Goal: Information Seeking & Learning: Find specific fact

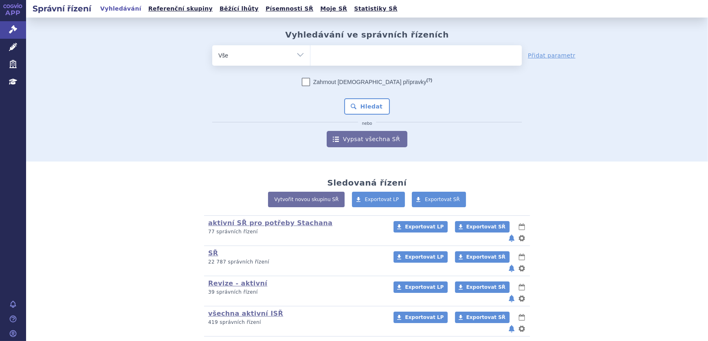
click at [355, 66] on form "odstranit Vše Spisová značka Typ SŘ (?) Hledat" at bounding box center [367, 96] width 310 height 102
click at [353, 52] on ul at bounding box center [415, 53] width 211 height 17
click at [310, 52] on select at bounding box center [310, 55] width 0 height 20
type input "au"
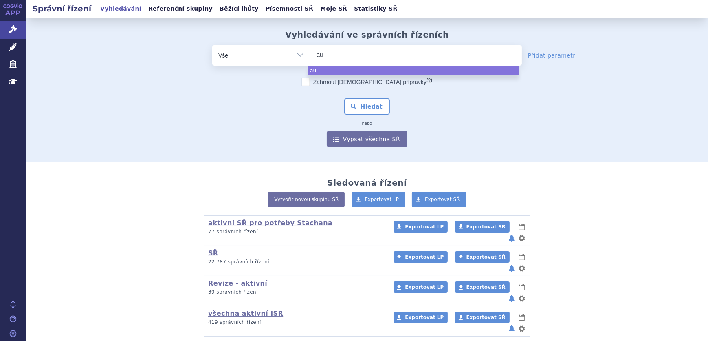
type input "aub"
type input "auba"
type input "aubagi"
type input "aubagio"
select select "aubagio"
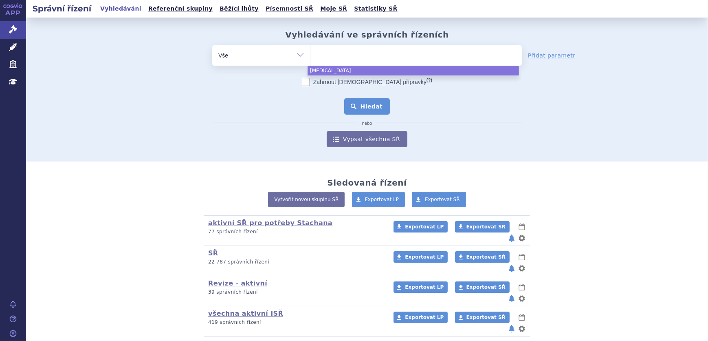
click at [376, 103] on button "Hledat" at bounding box center [367, 106] width 46 height 16
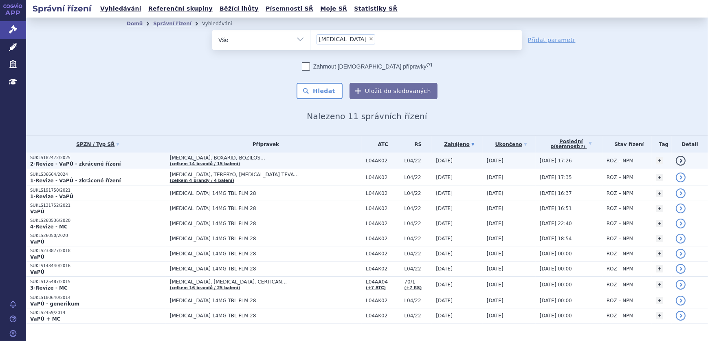
click at [130, 162] on p "2-Revize - VaPÚ - zkrácené řízení" at bounding box center [98, 164] width 136 height 7
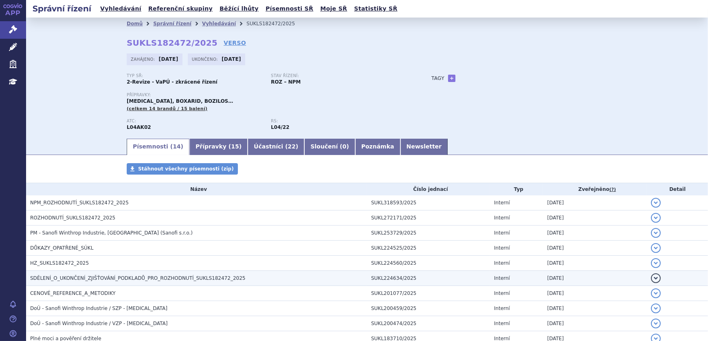
scroll to position [111, 0]
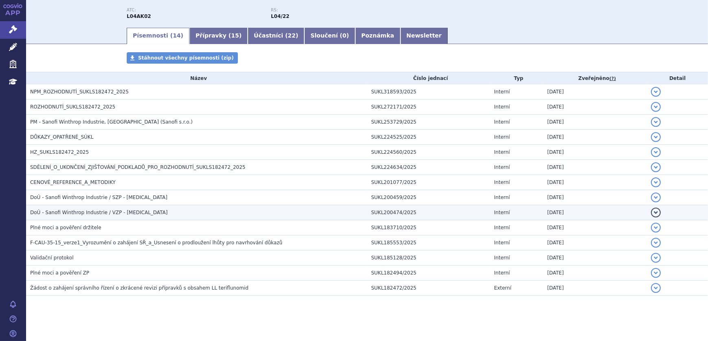
click at [68, 211] on span "DoÚ - Sanofi Winthrop Industrie / VZP - [MEDICAL_DATA]" at bounding box center [98, 212] width 137 height 6
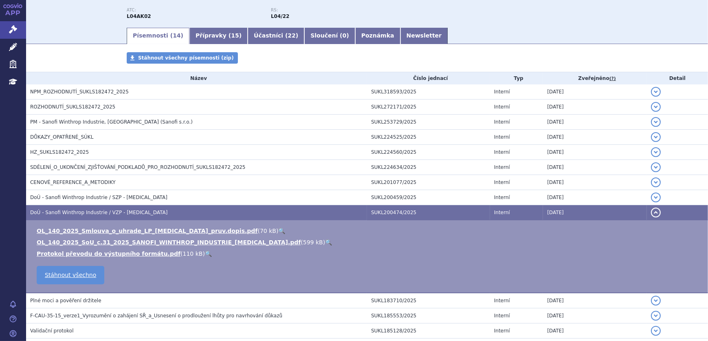
click at [278, 229] on link "🔍" at bounding box center [281, 230] width 7 height 7
click at [325, 241] on link "🔍" at bounding box center [328, 242] width 7 height 7
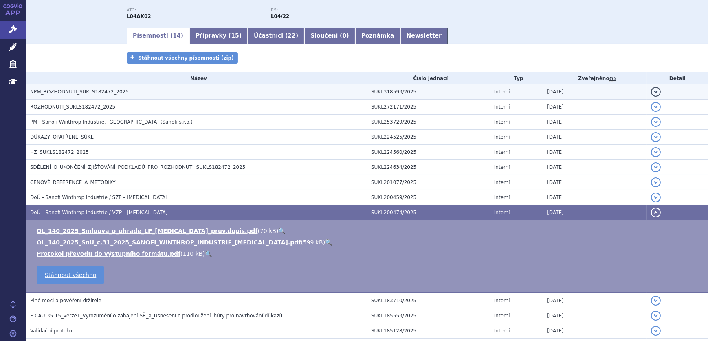
click at [90, 89] on span "NPM_ROZHODNUTÍ_SUKLS182472_2025" at bounding box center [79, 92] width 99 height 6
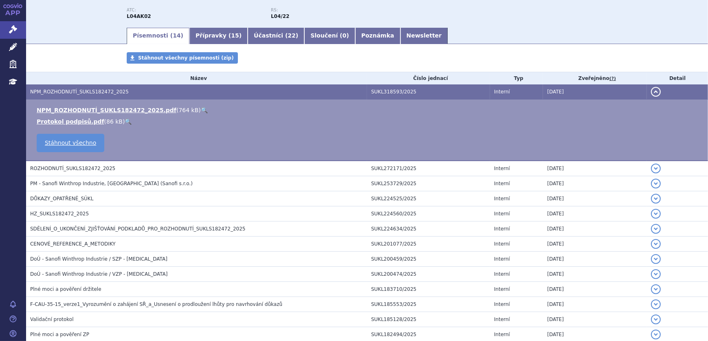
click at [201, 107] on link "🔍" at bounding box center [204, 110] width 7 height 7
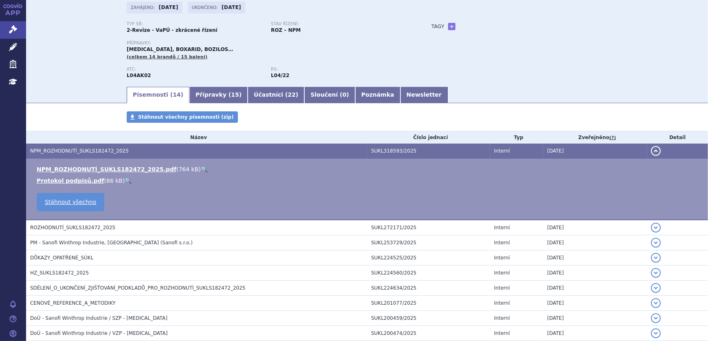
scroll to position [0, 0]
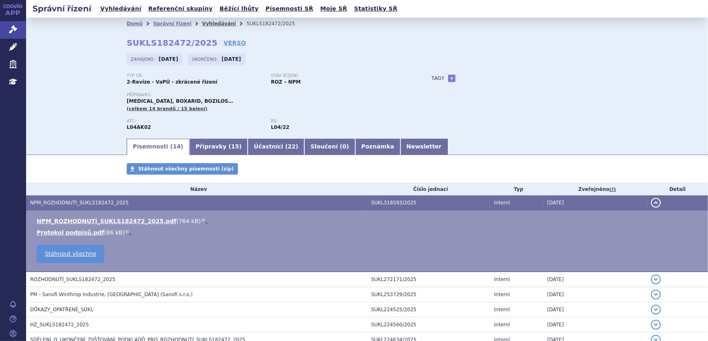
click at [202, 21] on link "Vyhledávání" at bounding box center [219, 24] width 34 height 6
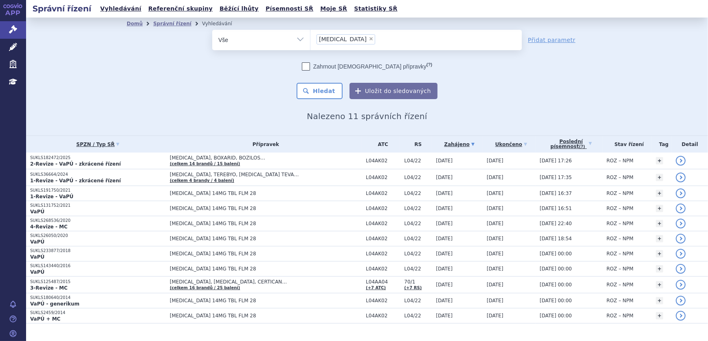
click at [369, 37] on span "×" at bounding box center [371, 38] width 5 height 5
click at [310, 37] on select "aubagio" at bounding box center [310, 39] width 0 height 20
select select
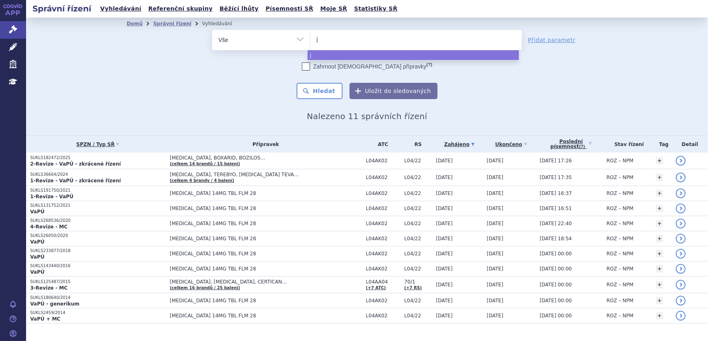
type input "ji"
type input "jivi"
select select "jivi"
click at [322, 91] on button "Hledat" at bounding box center [320, 91] width 46 height 16
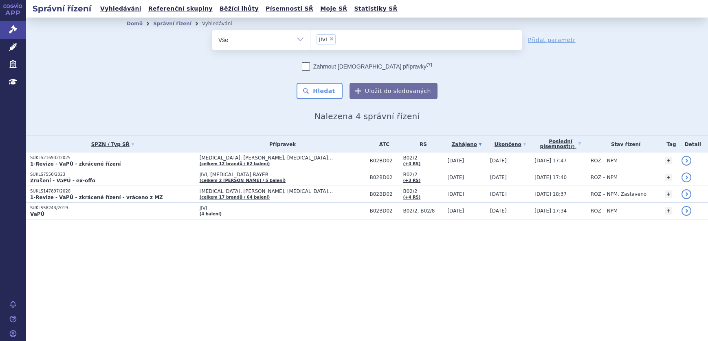
click at [184, 164] on p "1-Revize - VaPÚ - zkrácené řízení" at bounding box center [112, 164] width 165 height 7
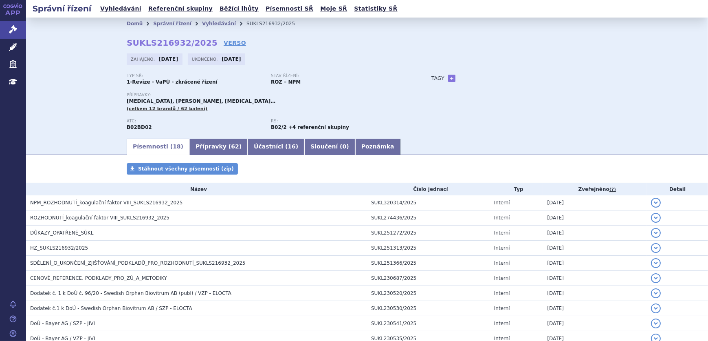
click at [124, 200] on span "NPM_ROZHODNUTÍ_koagulační faktor VIII_SUKLS216932_2025" at bounding box center [106, 203] width 152 height 6
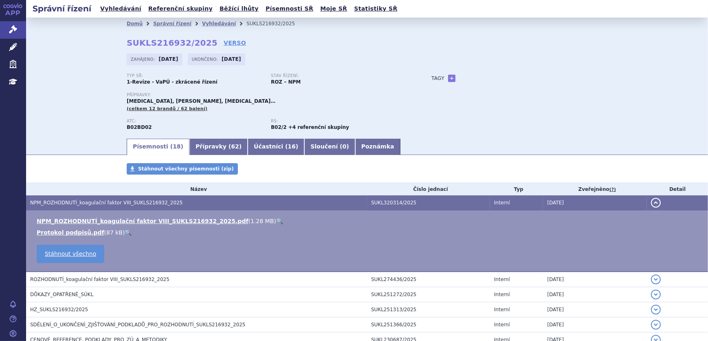
click at [276, 219] on link "🔍" at bounding box center [279, 221] width 7 height 7
click at [211, 25] on link "Vyhledávání" at bounding box center [219, 24] width 34 height 6
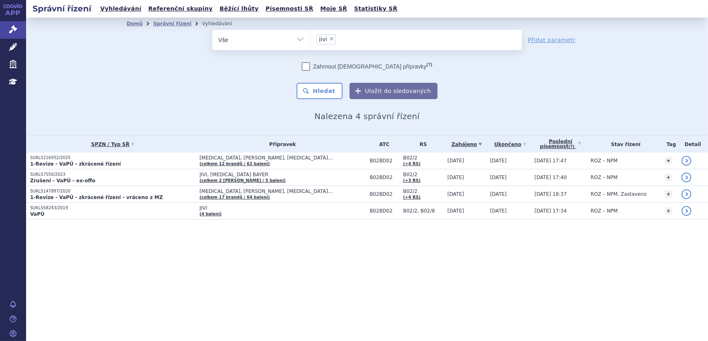
click at [331, 38] on span "×" at bounding box center [331, 38] width 5 height 5
click at [310, 38] on select "jivi" at bounding box center [310, 39] width 0 height 20
select select
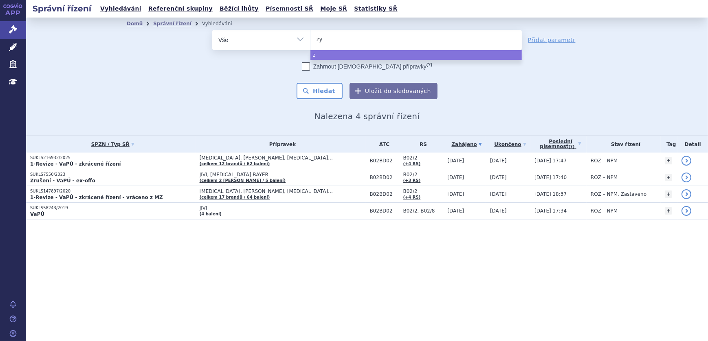
type input "zyt"
type input "zyti"
type input "zytig"
type input "[MEDICAL_DATA]"
select select "zytiga"
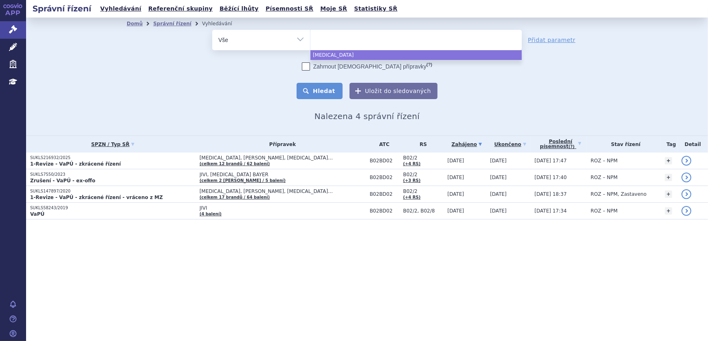
click at [324, 92] on button "Hledat" at bounding box center [320, 91] width 46 height 16
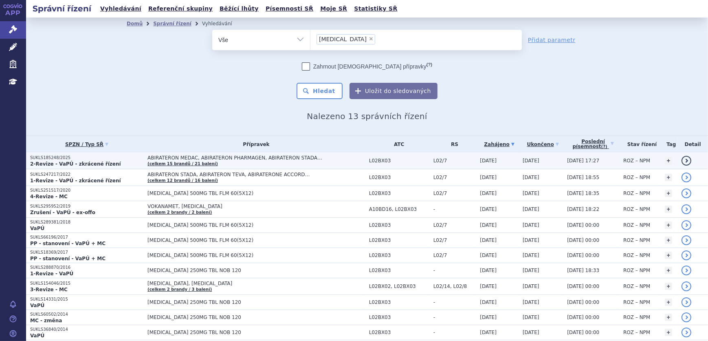
click at [102, 158] on p "SUKLS185248/2025" at bounding box center [86, 158] width 113 height 6
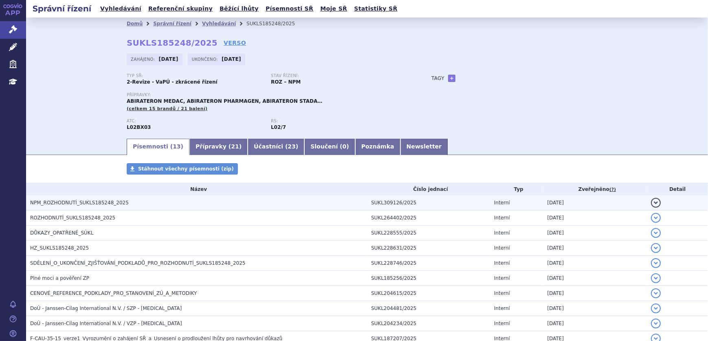
click at [81, 204] on span "NPM_ROZHODNUTÍ_SUKLS185248_2025" at bounding box center [79, 203] width 99 height 6
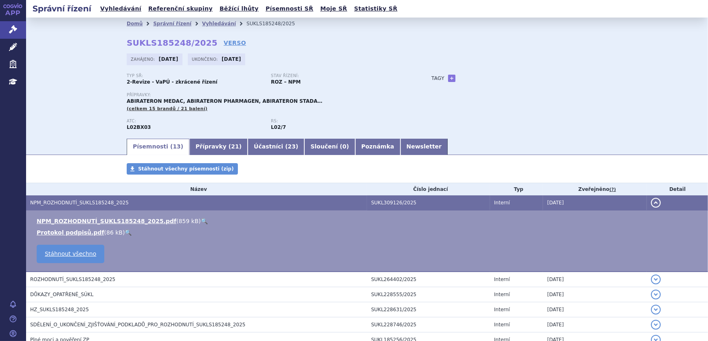
click at [201, 219] on link "🔍" at bounding box center [204, 221] width 7 height 7
click at [202, 23] on link "Vyhledávání" at bounding box center [219, 24] width 34 height 6
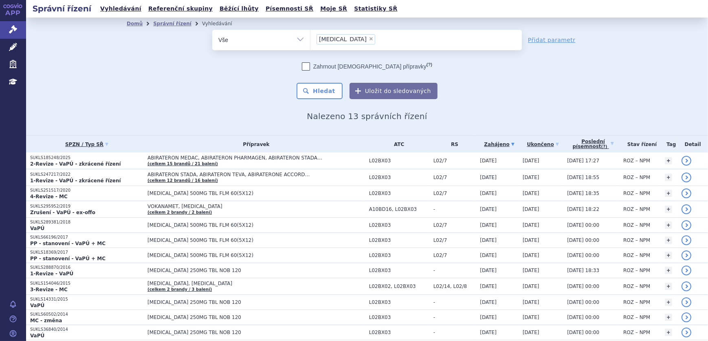
click at [369, 39] on span "×" at bounding box center [371, 38] width 5 height 5
click at [310, 39] on select "zytiga" at bounding box center [310, 39] width 0 height 20
select select
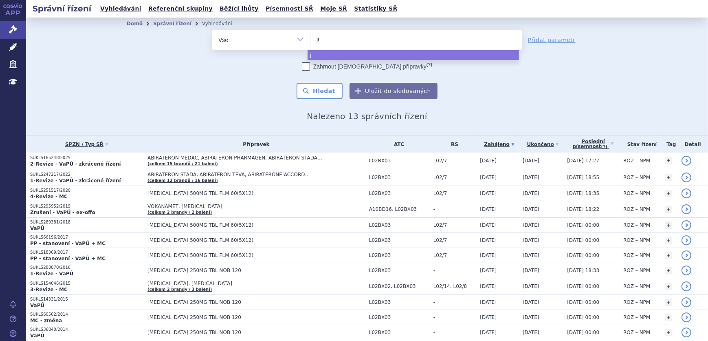
type input "jiv"
type input "jivi"
select select "jivi"
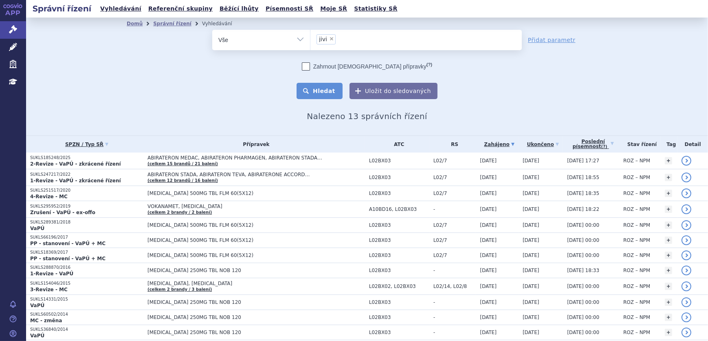
click at [312, 85] on button "Hledat" at bounding box center [320, 91] width 46 height 16
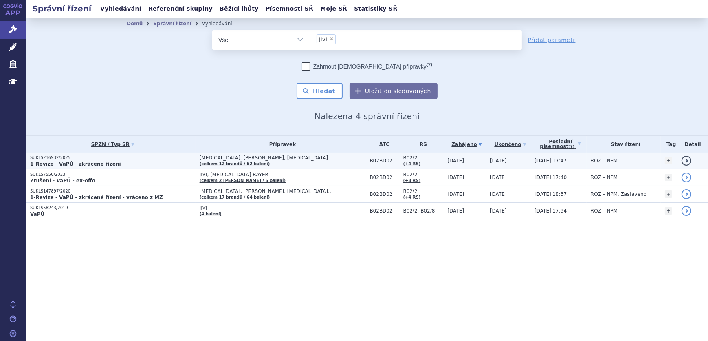
click at [138, 157] on p "SUKLS216932/2025" at bounding box center [112, 158] width 165 height 6
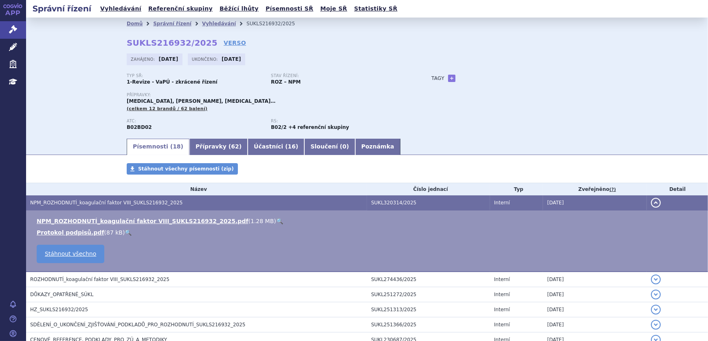
click at [276, 219] on link "🔍" at bounding box center [279, 221] width 7 height 7
click at [205, 24] on link "Vyhledávání" at bounding box center [219, 24] width 34 height 6
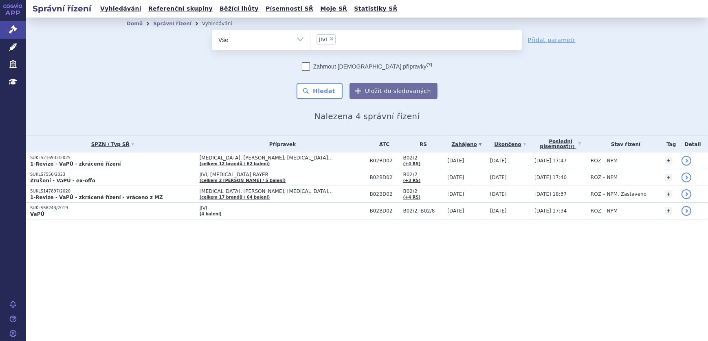
click at [326, 41] on li "× jivi" at bounding box center [326, 39] width 19 height 10
click at [310, 41] on select "jivi" at bounding box center [310, 39] width 0 height 20
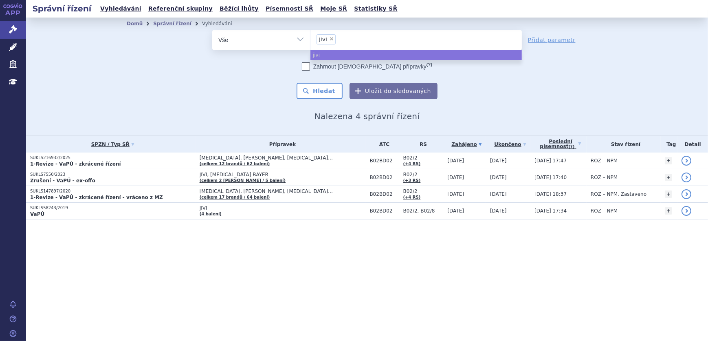
click at [332, 37] on span "×" at bounding box center [331, 38] width 5 height 5
click at [310, 37] on select "jivi" at bounding box center [310, 39] width 0 height 20
select select
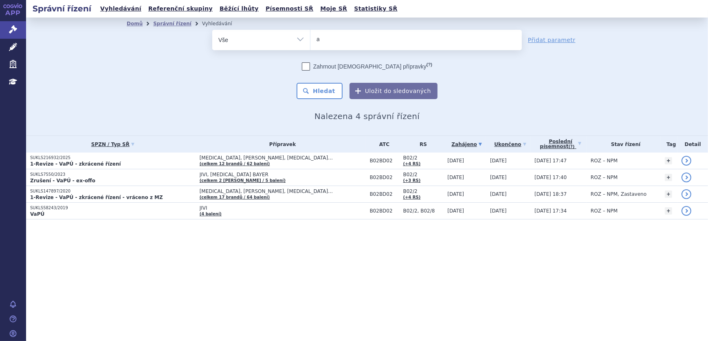
type input "au"
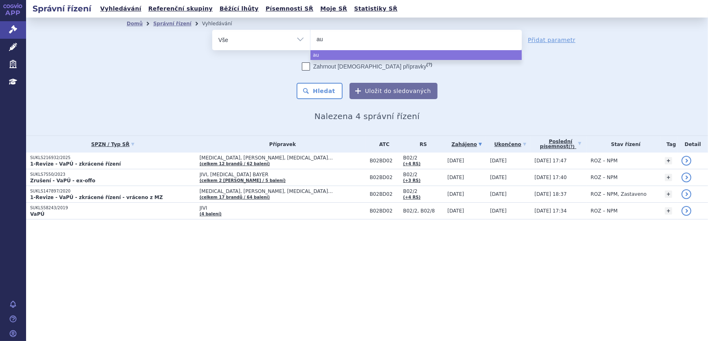
type input "aub"
type input "aubag"
type input "aubagi"
type input "[MEDICAL_DATA]"
select select "aubagio"
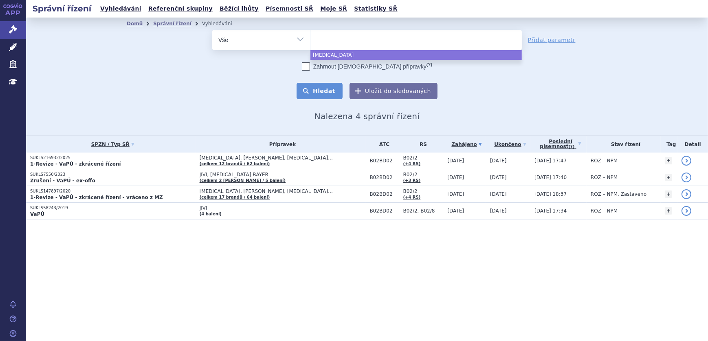
click at [333, 96] on button "Hledat" at bounding box center [320, 91] width 46 height 16
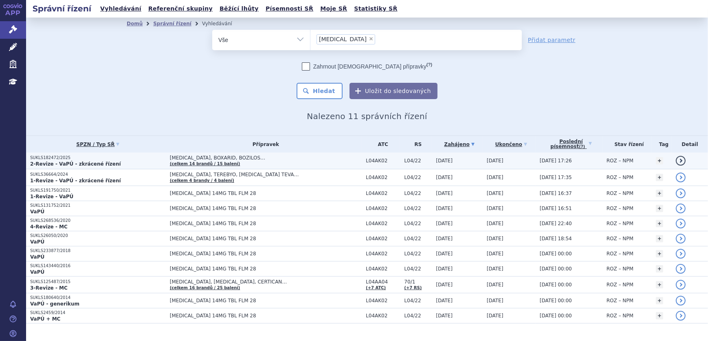
click at [110, 159] on p "SUKLS182472/2025" at bounding box center [98, 158] width 136 height 6
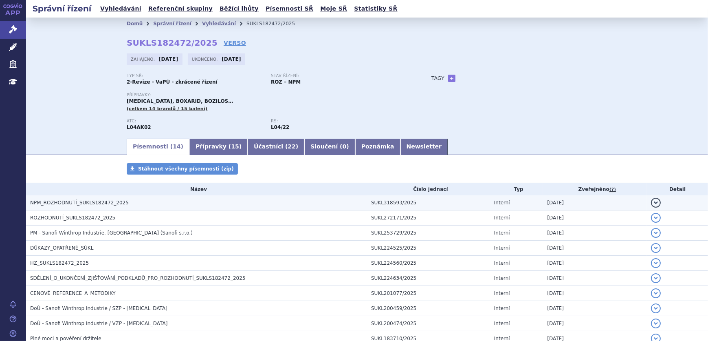
click at [100, 202] on span "NPM_ROZHODNUTÍ_SUKLS182472_2025" at bounding box center [79, 203] width 99 height 6
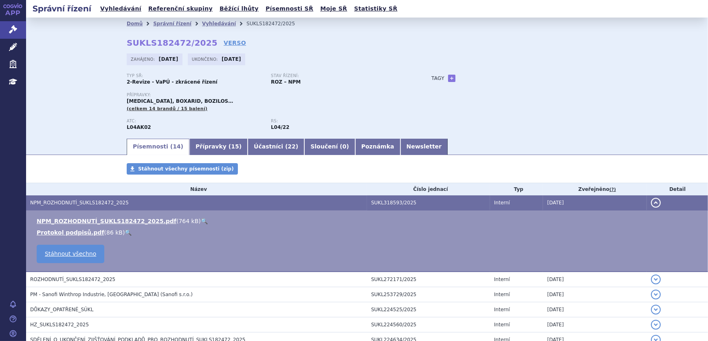
click at [201, 222] on link "🔍" at bounding box center [204, 221] width 7 height 7
click at [202, 23] on link "Vyhledávání" at bounding box center [219, 24] width 34 height 6
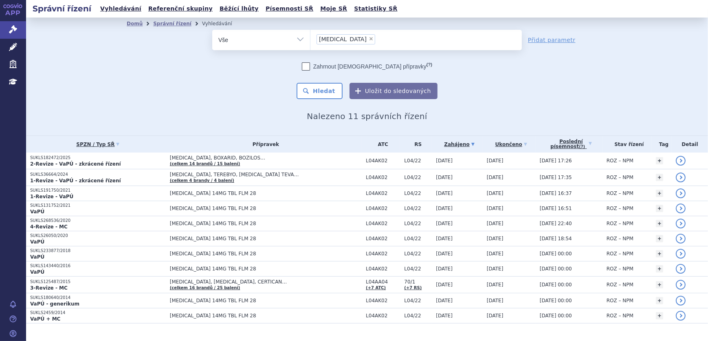
click at [369, 37] on span "×" at bounding box center [371, 38] width 5 height 5
click at [310, 37] on select "aubagio" at bounding box center [310, 39] width 0 height 20
select select
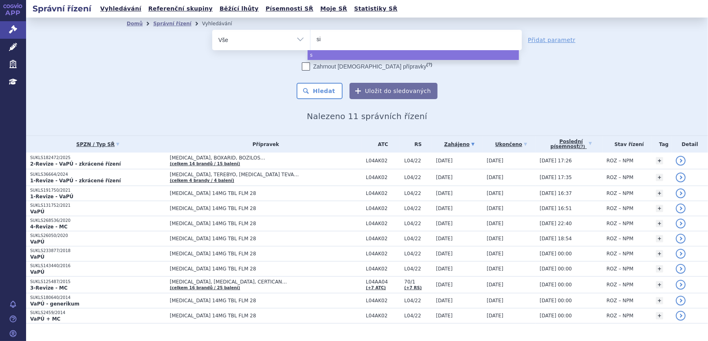
type input "sim"
type input "simp"
type input "simpo"
type input "simponi"
select select "simponi"
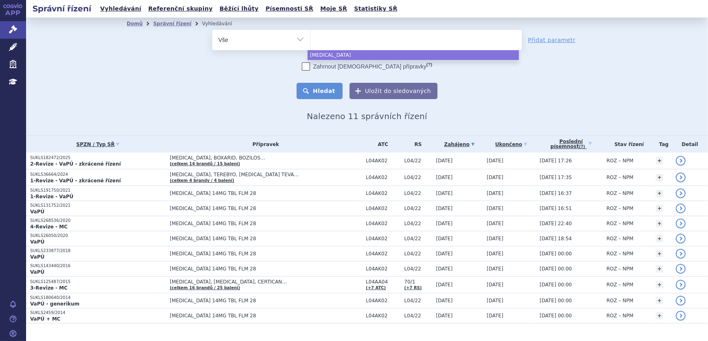
click at [332, 88] on button "Hledat" at bounding box center [320, 91] width 46 height 16
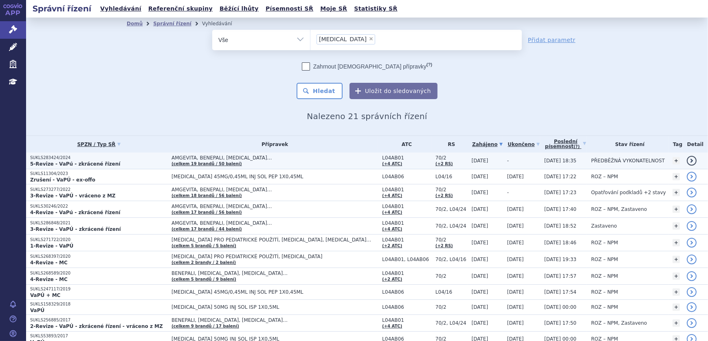
click at [145, 161] on p "5-Revize - VaPú - zkrácené řízení" at bounding box center [98, 164] width 137 height 7
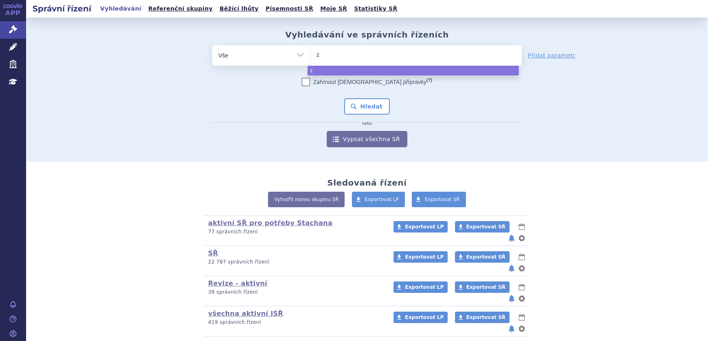
type input "zy"
type input "zyt"
type input "zyti"
type input "[MEDICAL_DATA]"
select select "[MEDICAL_DATA]"
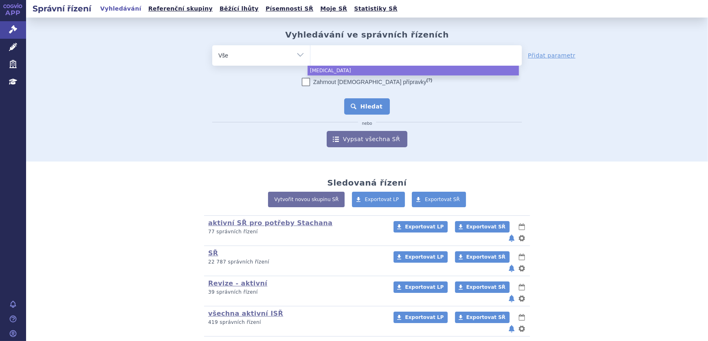
click at [354, 110] on button "Hledat" at bounding box center [367, 106] width 46 height 16
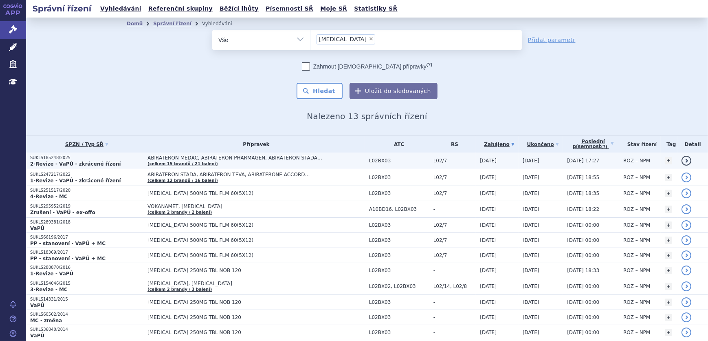
click at [101, 159] on p "SUKLS185248/2025" at bounding box center [86, 158] width 113 height 6
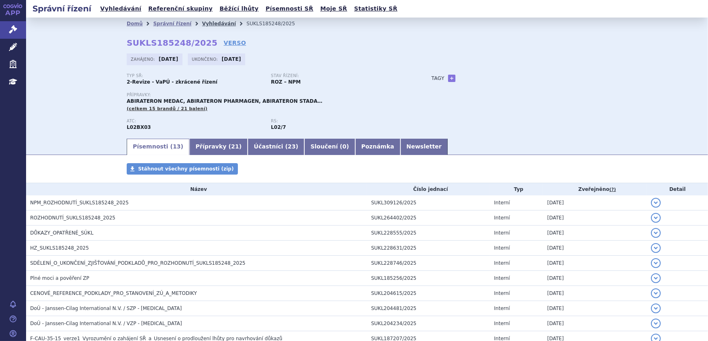
click at [202, 24] on link "Vyhledávání" at bounding box center [219, 24] width 34 height 6
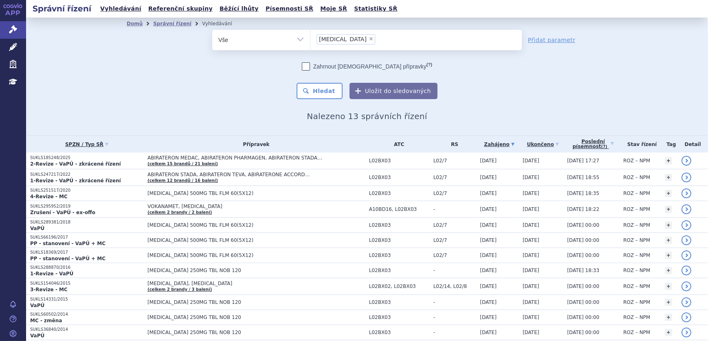
click at [369, 40] on span "×" at bounding box center [371, 38] width 5 height 5
click at [310, 40] on select "zytiga" at bounding box center [310, 39] width 0 height 20
select select
type input "au"
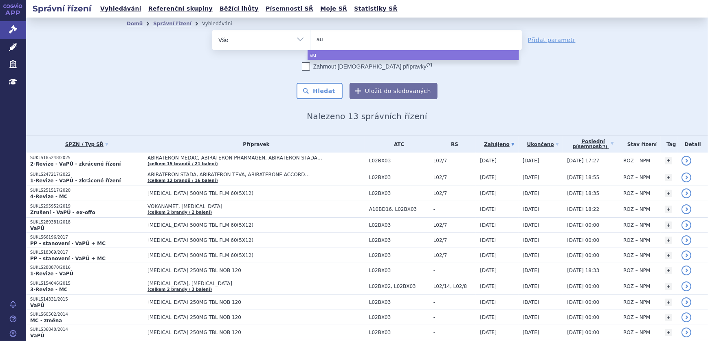
type input "aub"
type input "aubag"
type input "aubagi"
type input "aubagio"
select select "aubagio"
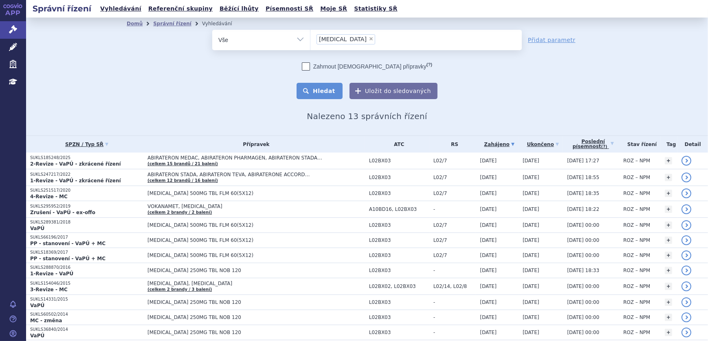
click at [313, 90] on button "Hledat" at bounding box center [320, 91] width 46 height 16
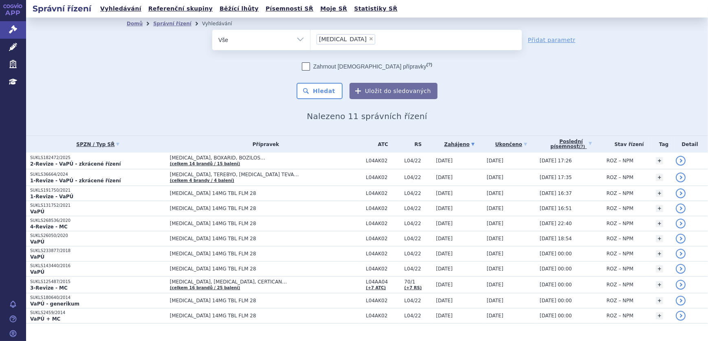
click at [330, 157] on span "[MEDICAL_DATA], BOXARID, BOZILOS…" at bounding box center [266, 158] width 192 height 6
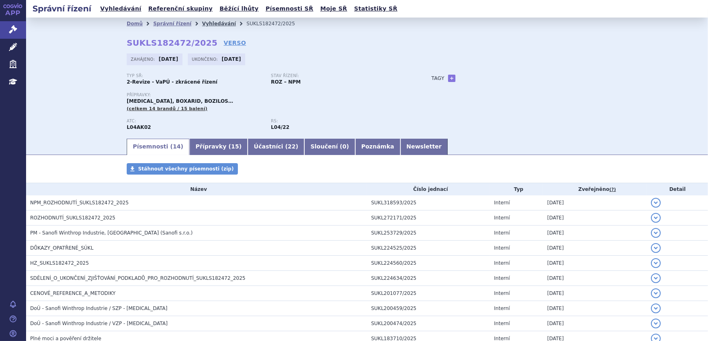
click at [208, 24] on link "Vyhledávání" at bounding box center [219, 24] width 34 height 6
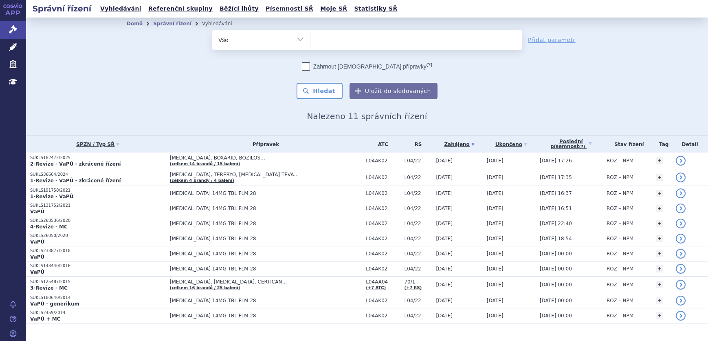
select select
type input "jiv"
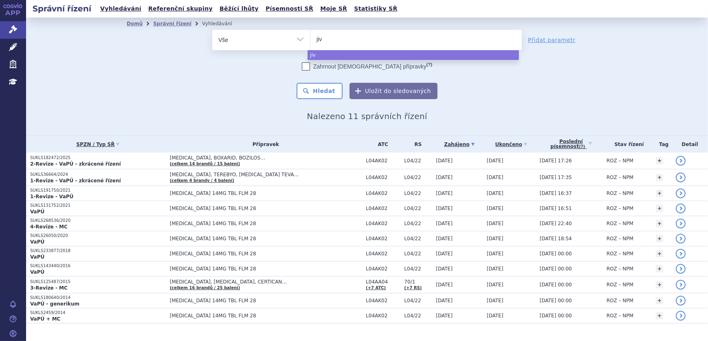
type input "jivi"
select select "jivi"
click at [318, 92] on button "Hledat" at bounding box center [320, 91] width 46 height 16
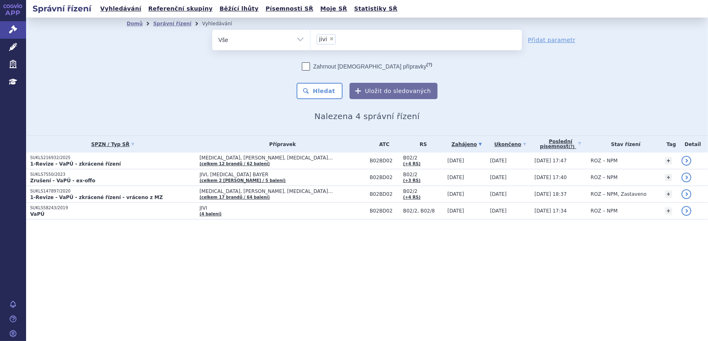
click at [182, 161] on p "1-Revize - VaPÚ - zkrácené řízení" at bounding box center [112, 164] width 165 height 7
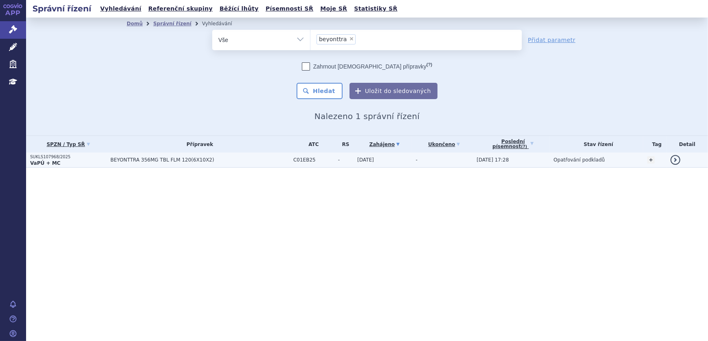
click at [412, 161] on td "-" at bounding box center [441, 159] width 61 height 15
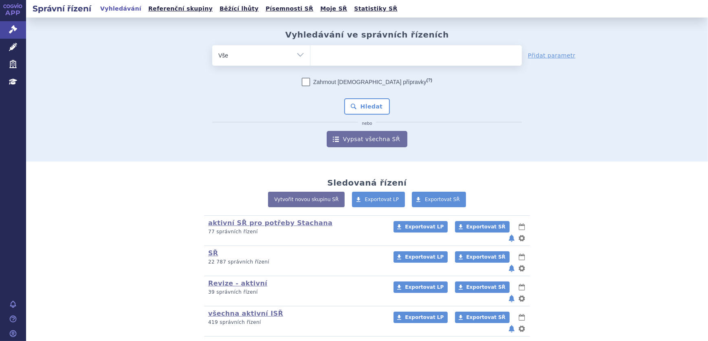
click at [262, 59] on select "Vše Spisová značka Typ SŘ Přípravek/SUKL kód Účastník/Držitel" at bounding box center [261, 54] width 98 height 18
select select "filter-atc-group"
click at [212, 45] on select "Vše Spisová značka Typ SŘ Přípravek/SUKL kód Účastník/Držitel" at bounding box center [261, 54] width 98 height 18
click at [360, 51] on ul at bounding box center [415, 53] width 211 height 17
click at [310, 51] on select at bounding box center [310, 55] width 0 height 20
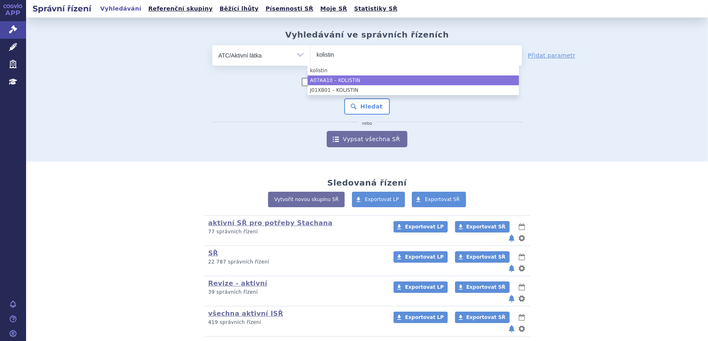
type input "kolistin"
select select "A07AA10"
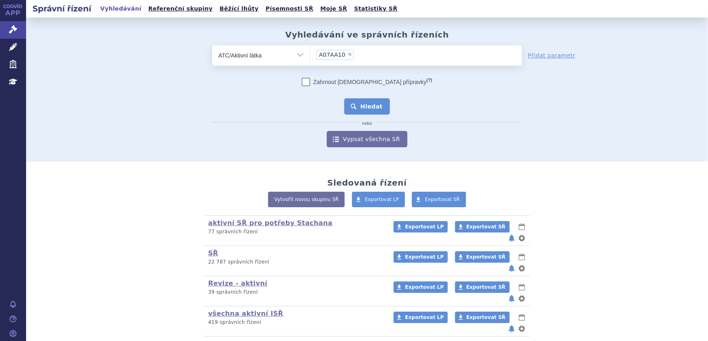
click at [369, 108] on button "Hledat" at bounding box center [367, 106] width 46 height 16
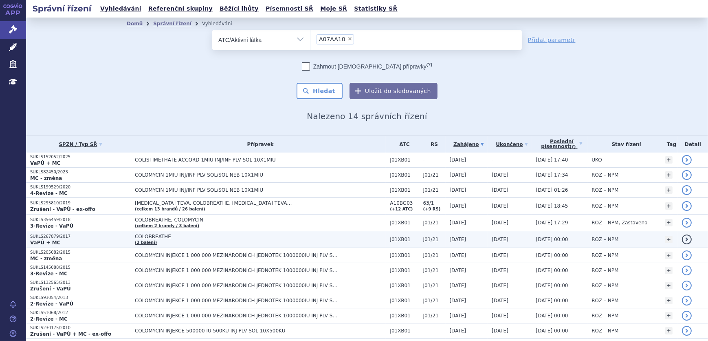
scroll to position [37, 0]
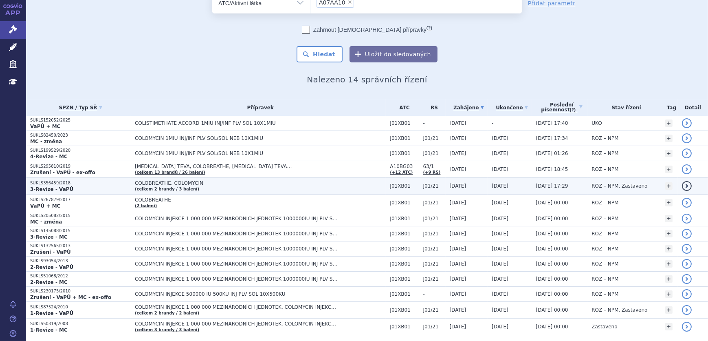
click at [99, 184] on p "SUKLS356459/2018" at bounding box center [80, 183] width 101 height 6
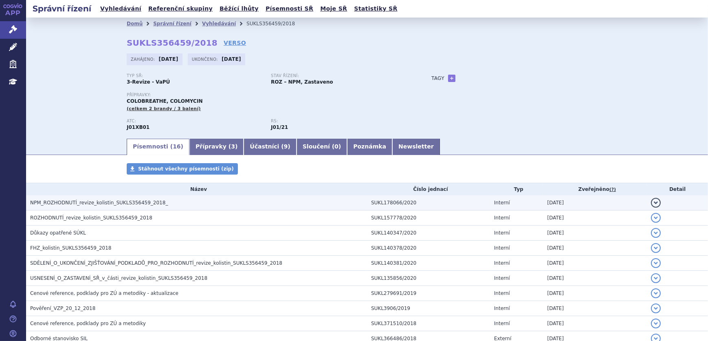
click at [127, 207] on td "NPM_ROZHODNUTÍ_revize_kolistin_SUKLS356459_2018_" at bounding box center [196, 202] width 341 height 15
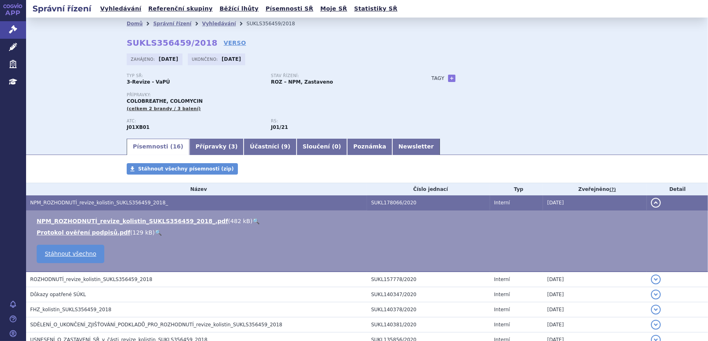
click at [253, 220] on link "🔍" at bounding box center [256, 221] width 7 height 7
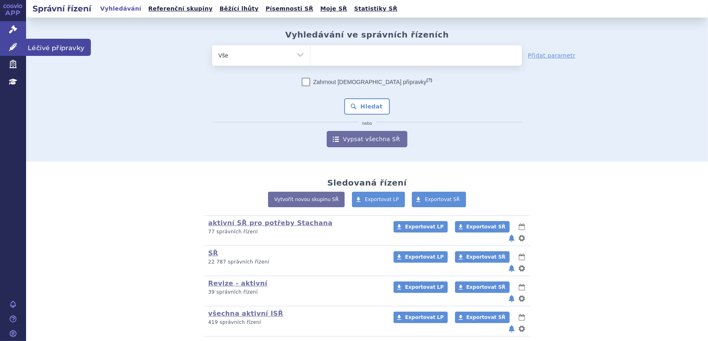
click at [18, 49] on link "Léčivé přípravky" at bounding box center [13, 47] width 26 height 17
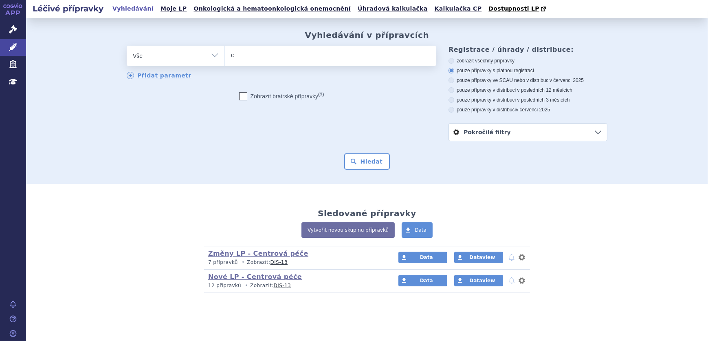
type input "co"
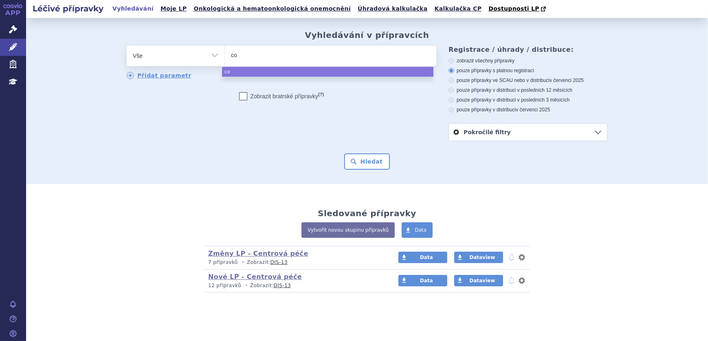
type input "col"
type input "colo"
type input "colom"
type input "colomyc"
type input "colomyci"
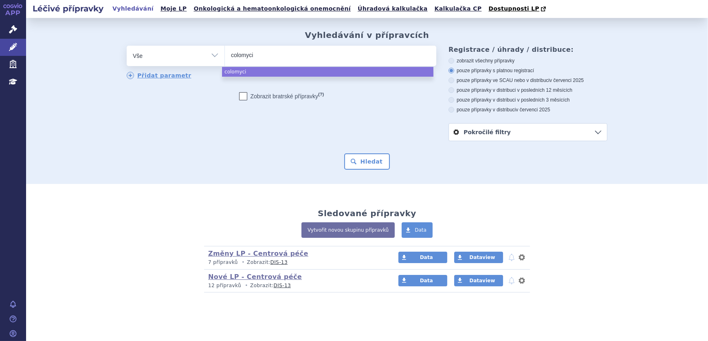
type input "colomycin"
select select "colomycin"
click at [368, 165] on button "Hledat" at bounding box center [367, 161] width 46 height 16
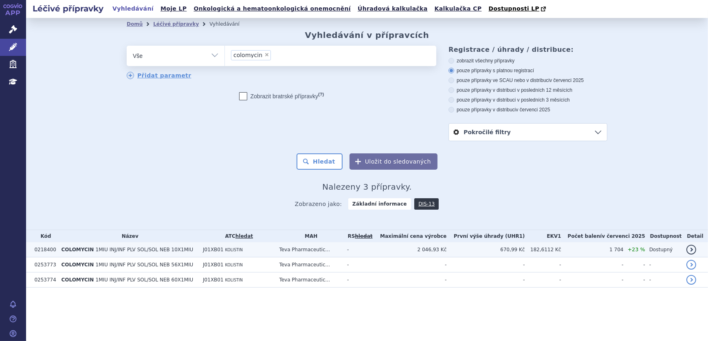
click at [399, 248] on td "2 046,93 Kč" at bounding box center [409, 249] width 73 height 15
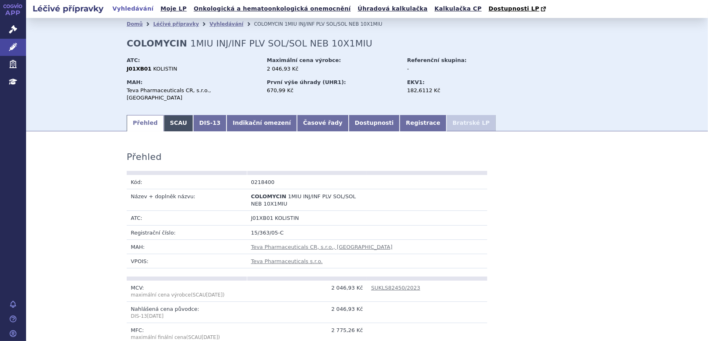
click at [170, 118] on link "SCAU" at bounding box center [178, 123] width 29 height 16
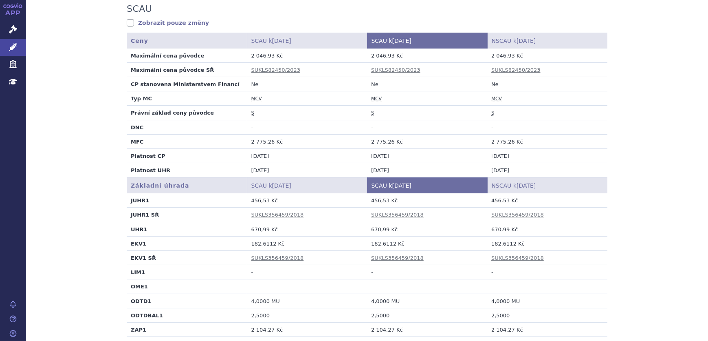
scroll to position [185, 0]
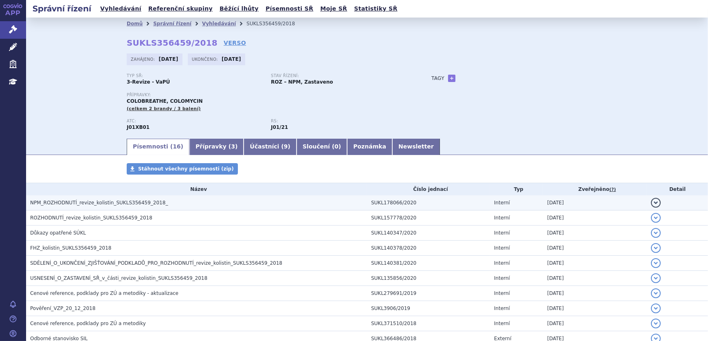
click at [94, 203] on span "NPM_ROZHODNUTÍ_revize_kolistin_SUKLS356459_2018_" at bounding box center [99, 203] width 138 height 6
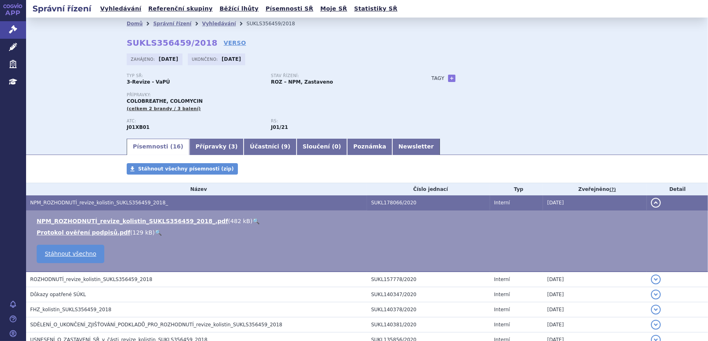
click at [253, 218] on link "🔍" at bounding box center [256, 221] width 7 height 7
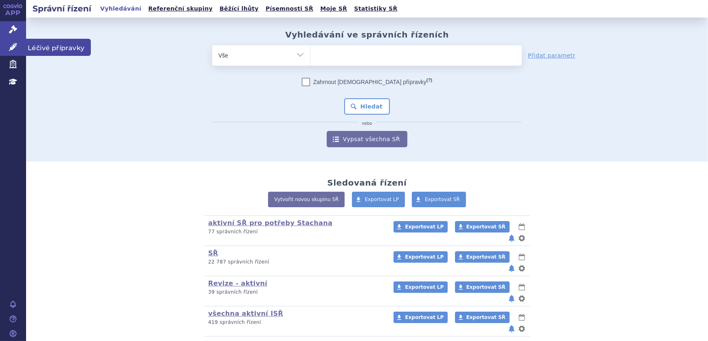
click at [4, 46] on link "Léčivé přípravky" at bounding box center [13, 47] width 26 height 17
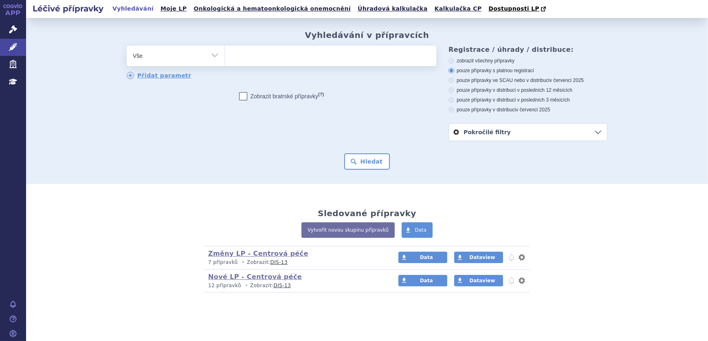
click at [168, 52] on select "Vše Přípravek/SUKL kód MAH VPOIS ATC/Aktivní látka Léková forma Síla" at bounding box center [176, 55] width 98 height 18
select select "filter-atc-group"
click at [127, 46] on select "Vše Přípravek/SUKL kód MAH VPOIS ATC/Aktivní látka Léková forma Síla" at bounding box center [176, 55] width 98 height 18
click at [252, 55] on ul at bounding box center [330, 54] width 211 height 17
click at [225, 55] on select at bounding box center [224, 55] width 0 height 20
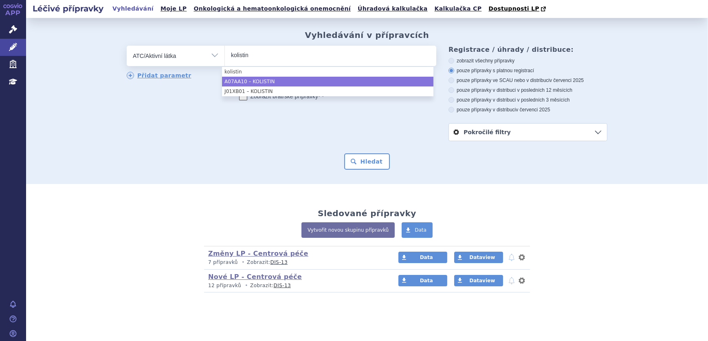
type input "kolistin"
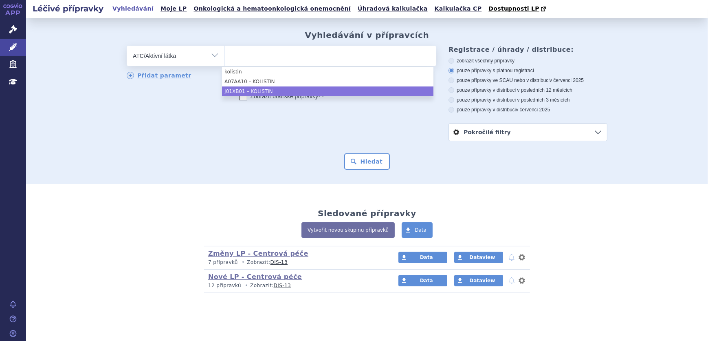
select select "J01XB01"
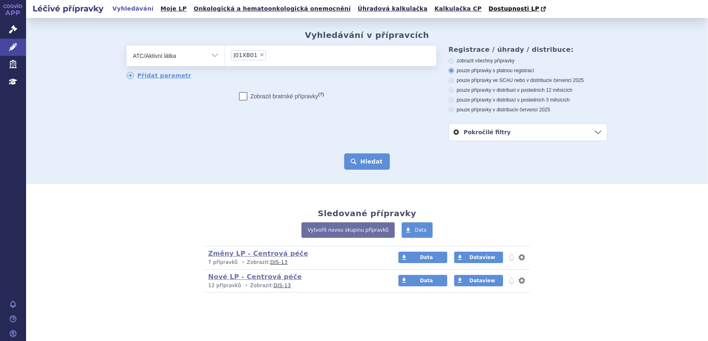
click at [374, 159] on button "Hledat" at bounding box center [367, 161] width 46 height 16
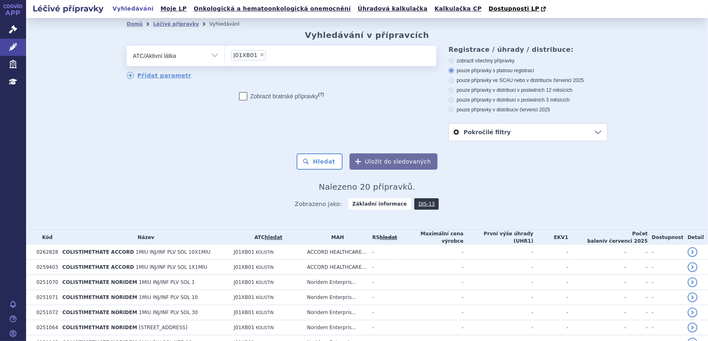
scroll to position [235, 0]
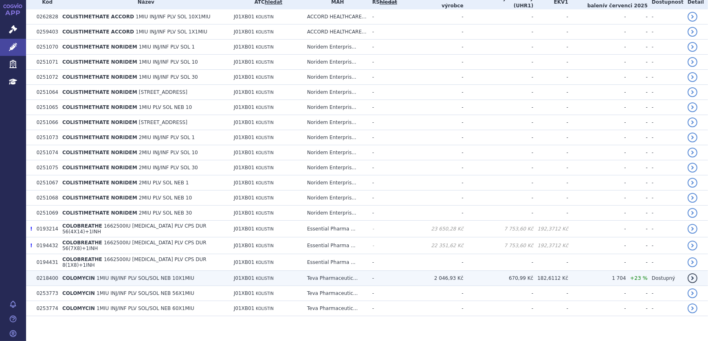
click at [256, 276] on span "KOLISTIN" at bounding box center [265, 278] width 18 height 4
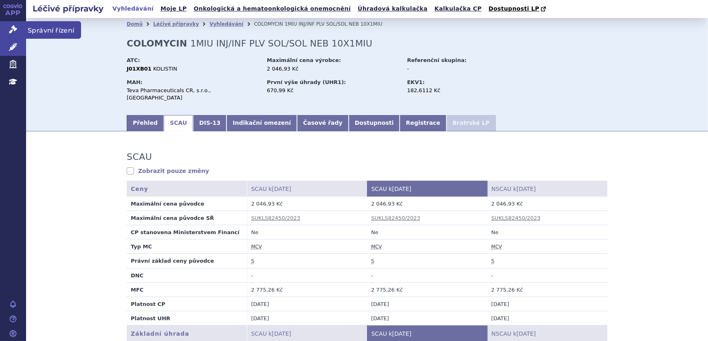
click at [21, 30] on link "Správní řízení" at bounding box center [13, 29] width 26 height 17
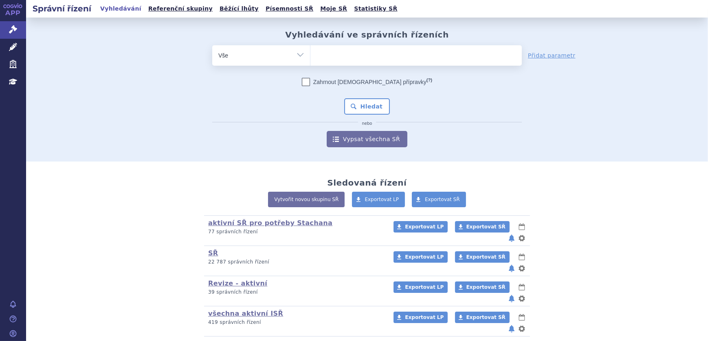
click at [294, 63] on select "Vše Spisová značka Typ SŘ Přípravek/SUKL kód Účastník/Držitel" at bounding box center [261, 54] width 98 height 18
select select "filter-atc-group"
click at [212, 45] on select "Vše Spisová značka Typ SŘ Přípravek/SUKL kód Účastník/Držitel" at bounding box center [261, 54] width 98 height 18
click at [331, 59] on ul at bounding box center [415, 53] width 211 height 17
click at [310, 59] on select at bounding box center [310, 55] width 0 height 20
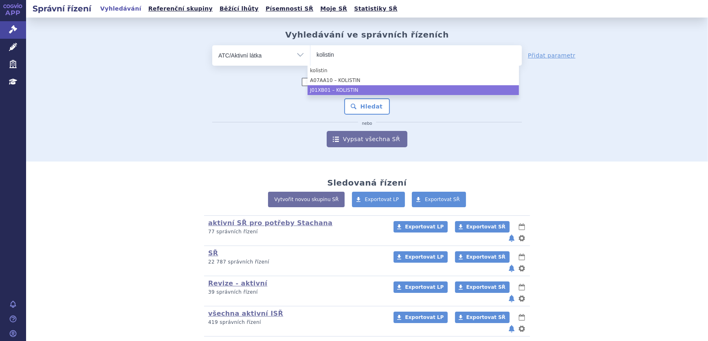
type input "kolistin"
select select "J01XB01"
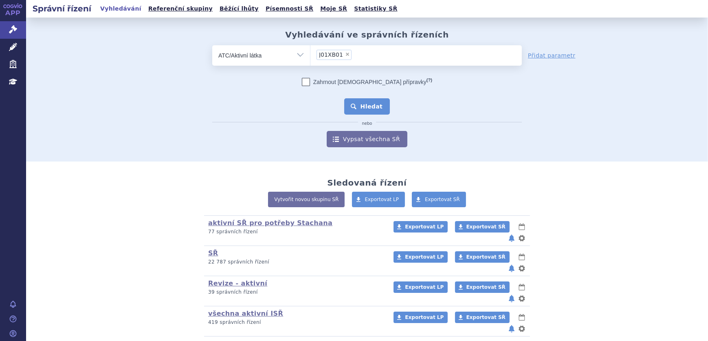
click at [358, 103] on button "Hledat" at bounding box center [367, 106] width 46 height 16
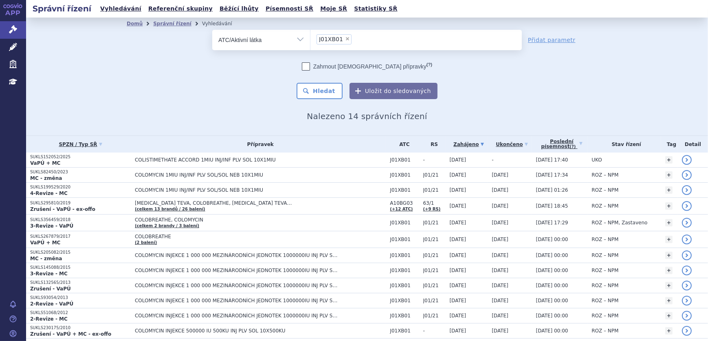
click at [198, 161] on span "COLISTIMETHATE ACCORD 1MIU INJ/INF PLV SOL 10X1MIU" at bounding box center [237, 160] width 204 height 6
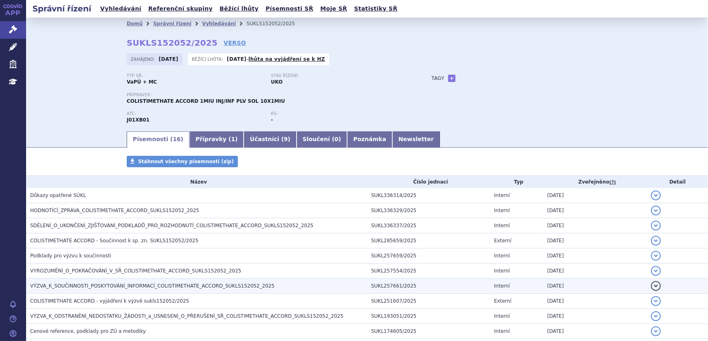
scroll to position [37, 0]
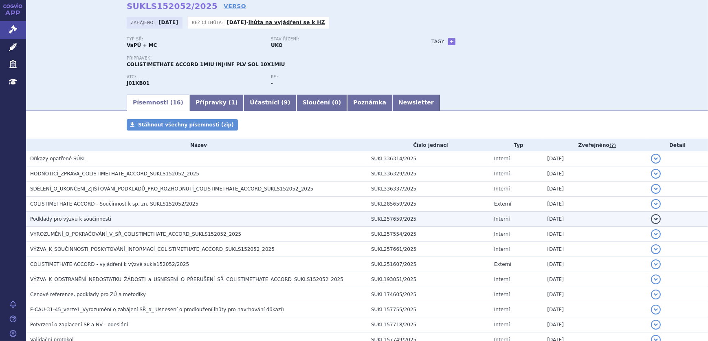
click at [102, 218] on h3 "Podklady pro výzvu k součinnosti" at bounding box center [198, 219] width 337 height 8
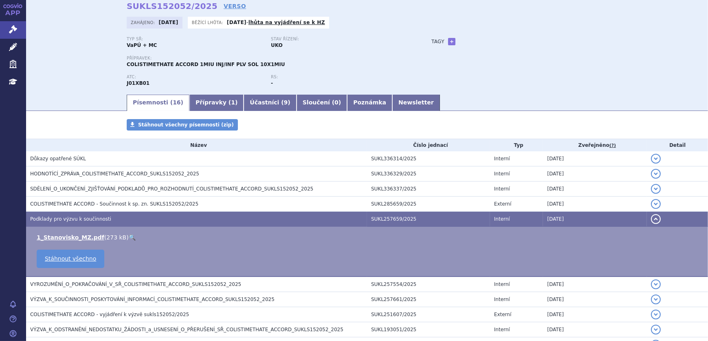
click at [129, 235] on link "🔍" at bounding box center [132, 237] width 7 height 7
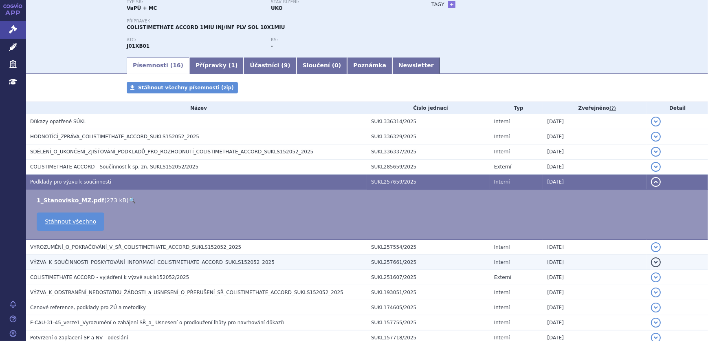
click at [149, 263] on span "VÝZVA_K_SOUČINNOSTI_POSKYTOVÁNÍ_INFORMACÍ_COLISTIMETHATE_ACCORD_SUKLS152052_2025" at bounding box center [152, 262] width 244 height 6
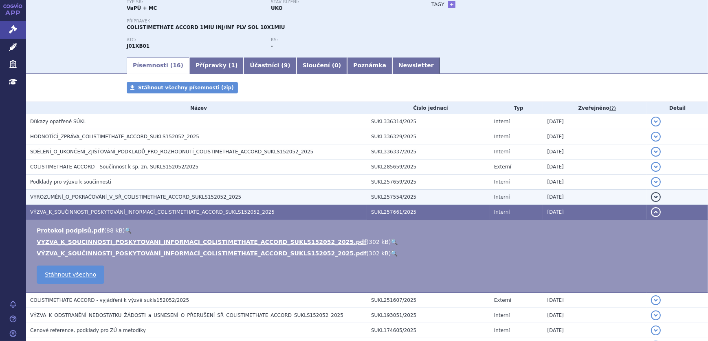
click at [137, 196] on span "VYROZUMĚNÍ_O_POKRAČOVÁNÍ_V_SŘ_COLISTIMETHATE_ACCORD_SUKLS152052_2025" at bounding box center [135, 197] width 211 height 6
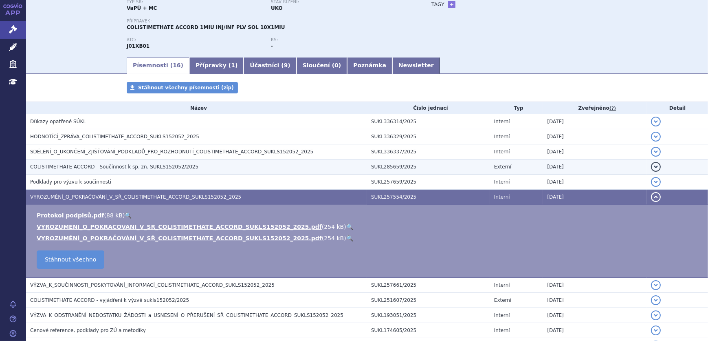
click at [106, 167] on span "COLISTIMETHATE ACCORD - Součinnost k sp. zn. SUKLS152052/2025" at bounding box center [114, 167] width 168 height 6
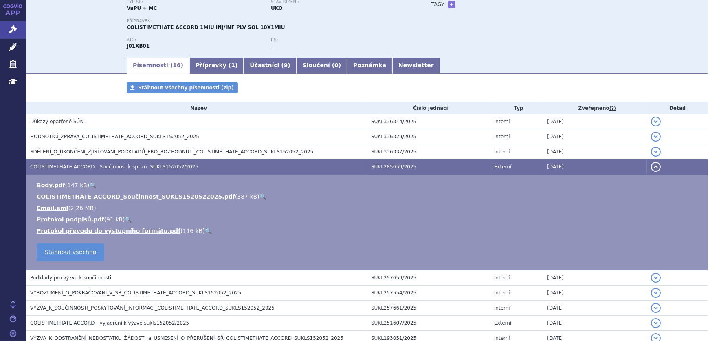
click at [259, 194] on link "🔍" at bounding box center [262, 196] width 7 height 7
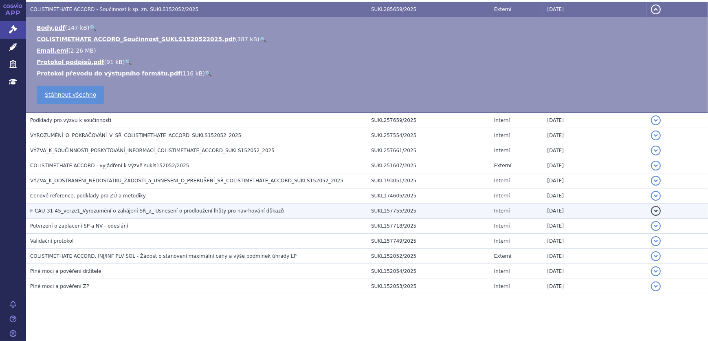
scroll to position [232, 0]
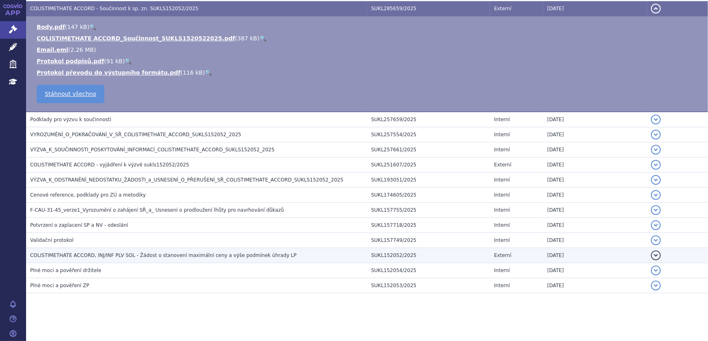
click at [93, 255] on span "COLISTIMETHATE ACCORD, INJ/INF PLV SOL - Žádost o stanovení maximální ceny a vý…" at bounding box center [163, 255] width 266 height 6
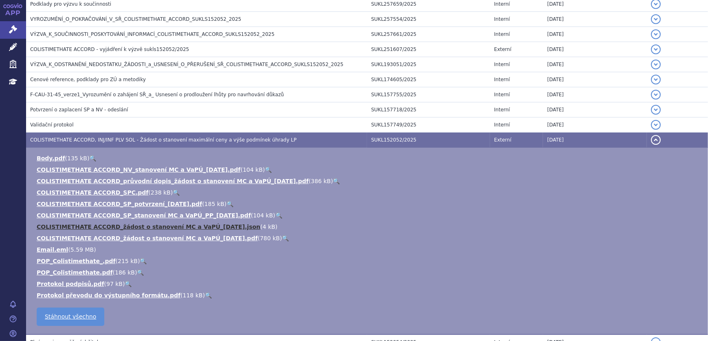
scroll to position [269, 0]
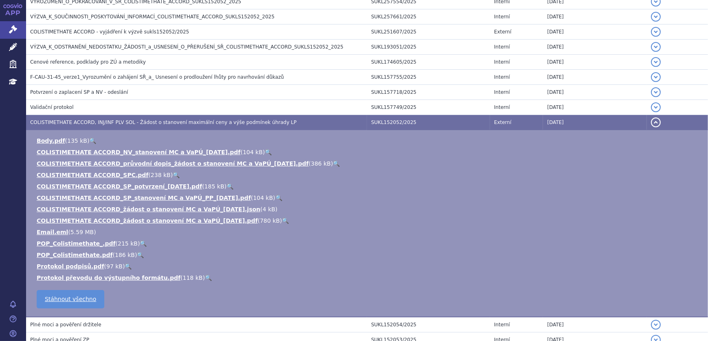
click at [282, 220] on link "🔍" at bounding box center [285, 220] width 7 height 7
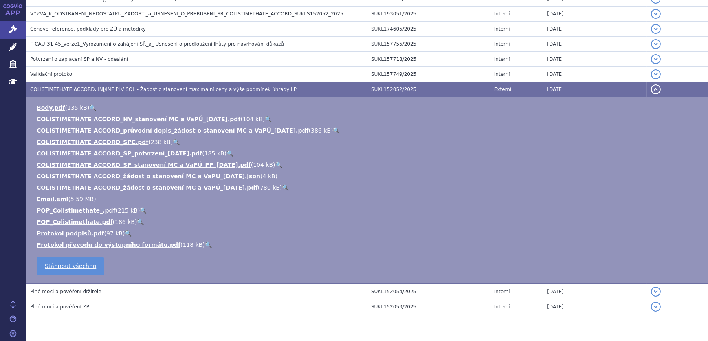
scroll to position [306, 0]
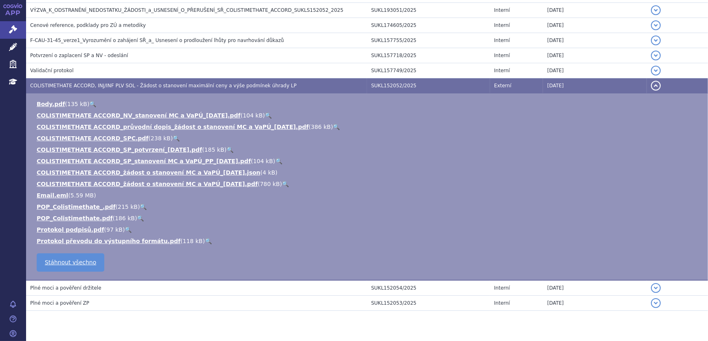
click at [333, 126] on link "🔍" at bounding box center [336, 126] width 7 height 7
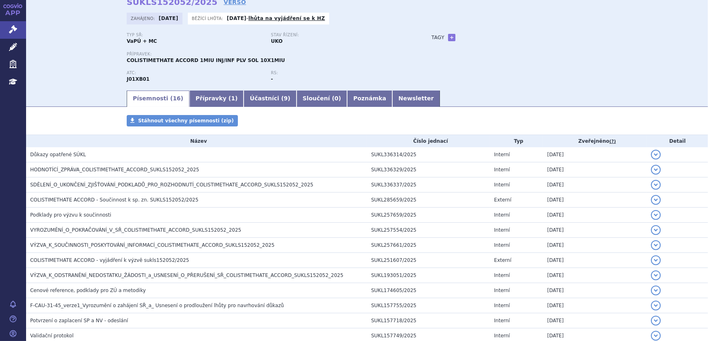
scroll to position [0, 0]
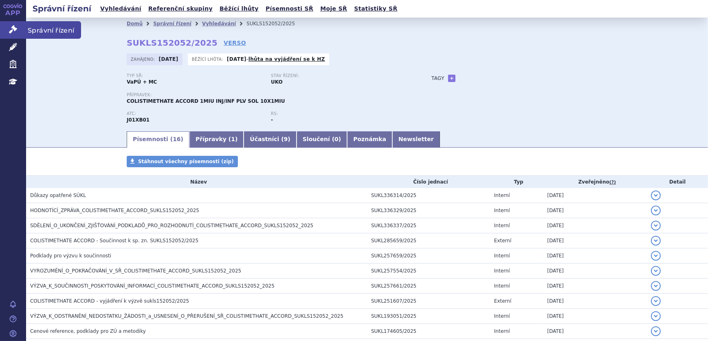
click at [20, 31] on link "Správní řízení" at bounding box center [13, 29] width 26 height 17
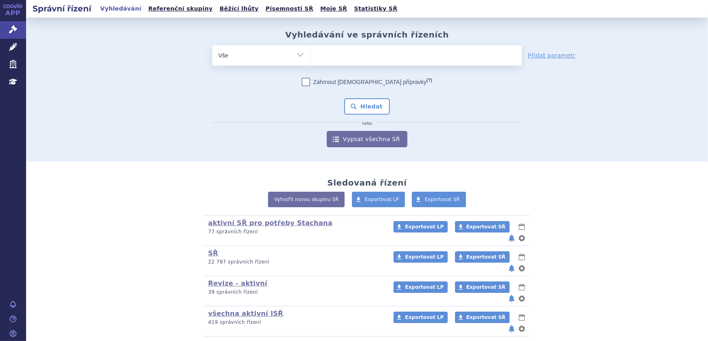
click at [332, 59] on ul at bounding box center [415, 53] width 211 height 17
click at [310, 59] on select at bounding box center [310, 55] width 0 height 20
paste input "0023795"
type input "0023795"
select select "0023795"
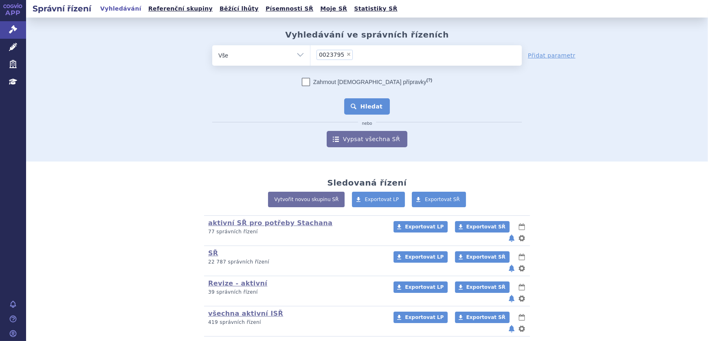
click at [372, 102] on button "Hledat" at bounding box center [367, 106] width 46 height 16
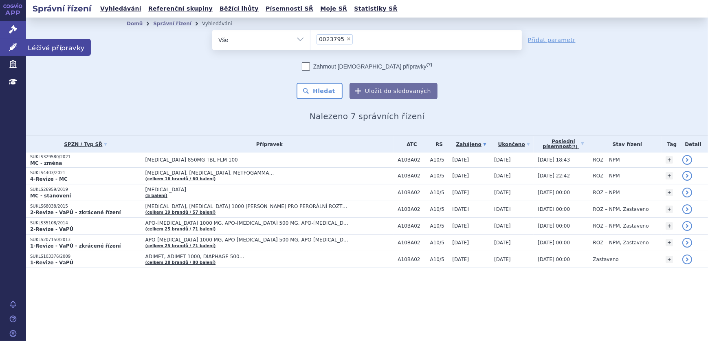
click at [15, 48] on icon at bounding box center [13, 47] width 8 height 8
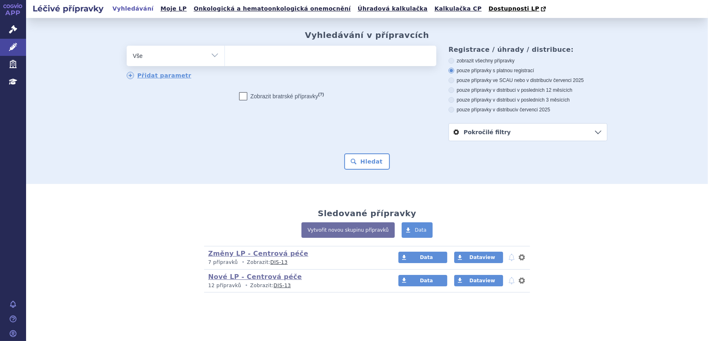
type input "0023795"
select select "0023795"
type input "0023795"
click at [355, 159] on button "Hledat" at bounding box center [367, 161] width 46 height 16
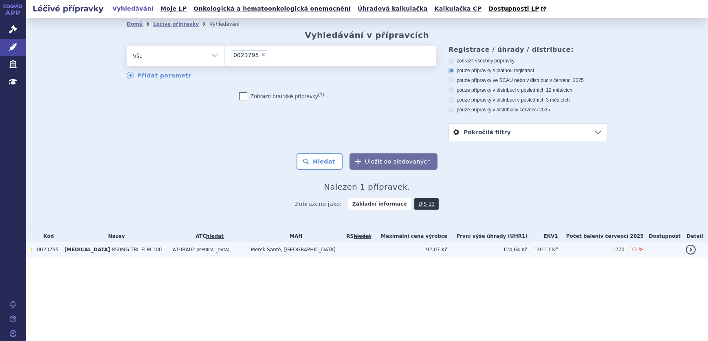
click at [31, 249] on span "!" at bounding box center [31, 249] width 2 height 6
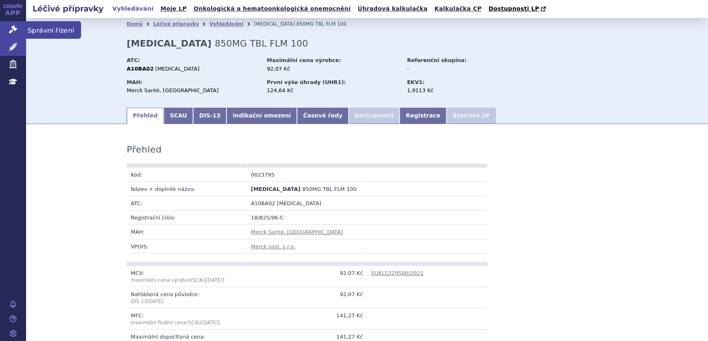
click at [9, 26] on icon at bounding box center [13, 29] width 8 height 8
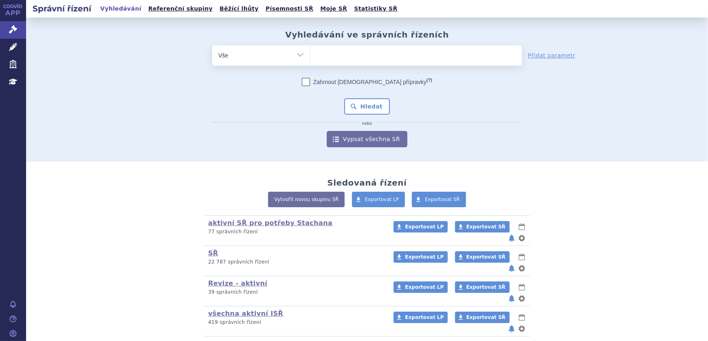
click at [317, 53] on input "search" at bounding box center [319, 54] width 4 height 10
paste input "0023795"
type input "0023795"
select select "0023795"
click at [363, 104] on button "Hledat" at bounding box center [367, 106] width 46 height 16
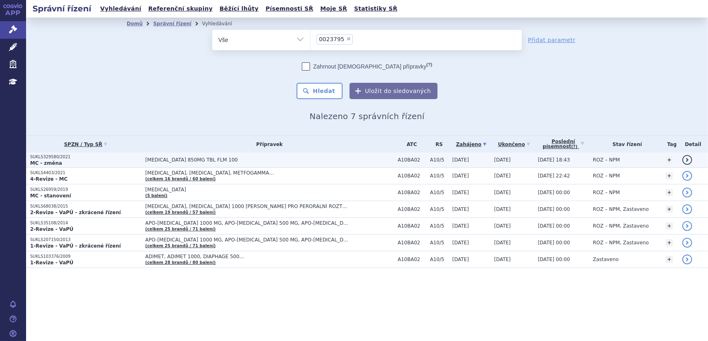
click at [219, 159] on span "[MEDICAL_DATA] 850MG TBL FLM 100" at bounding box center [247, 160] width 204 height 6
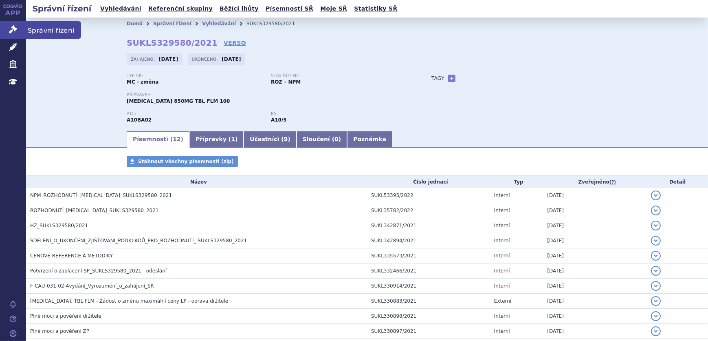
click at [16, 26] on icon at bounding box center [13, 29] width 8 height 8
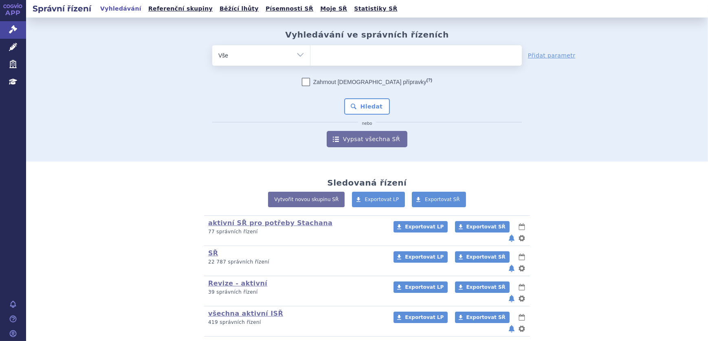
click at [364, 52] on ul at bounding box center [415, 53] width 211 height 17
click at [310, 52] on select at bounding box center [310, 55] width 0 height 20
paste input "0023795"
type input "0023795"
select select "0023795"
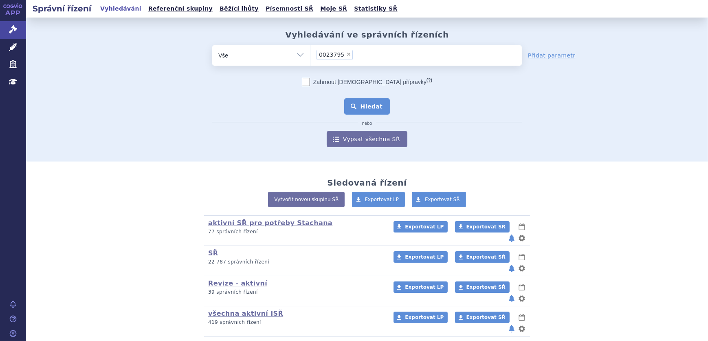
click at [374, 105] on button "Hledat" at bounding box center [367, 106] width 46 height 16
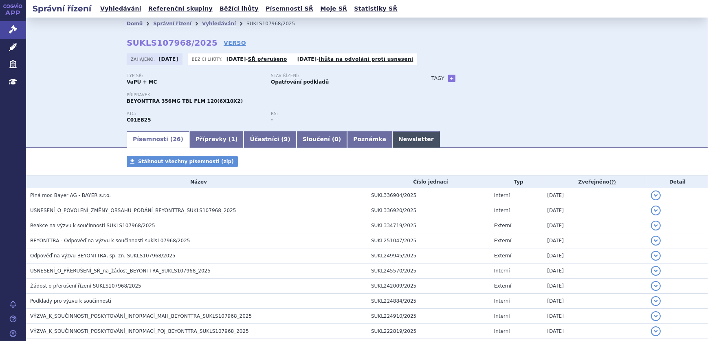
click at [392, 145] on link "Newsletter" at bounding box center [416, 139] width 48 height 16
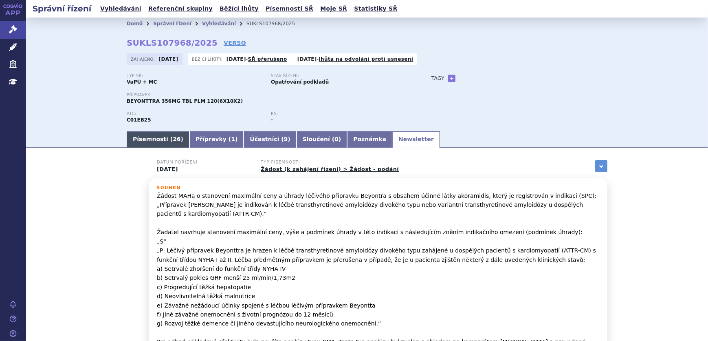
click at [153, 137] on link "Písemnosti ( 26 )" at bounding box center [158, 139] width 63 height 16
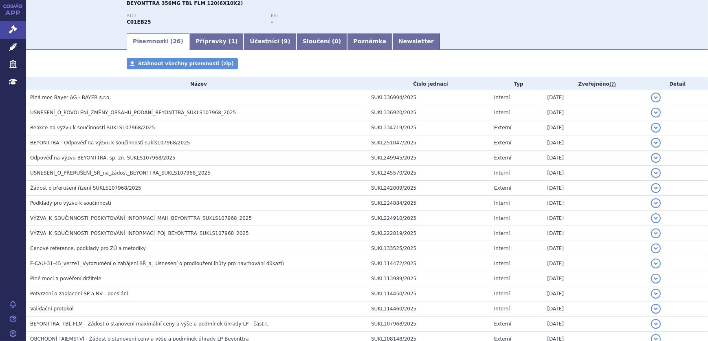
scroll to position [111, 0]
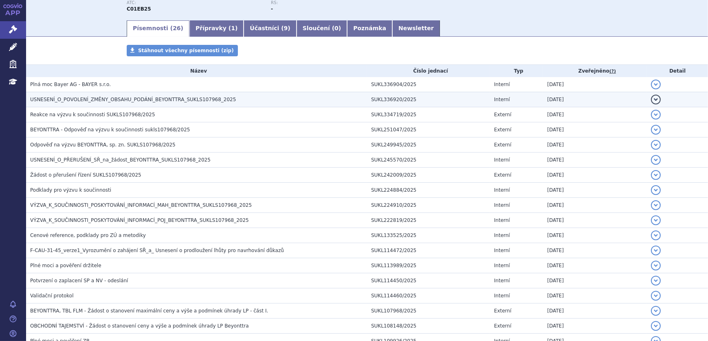
click at [145, 100] on span "USNESENÍ_O_POVOLENÍ_ZMĚNY_OBSAHU_PODÁNÍ_BEYONTTRA_SUKLS107968_2025" at bounding box center [133, 100] width 206 height 6
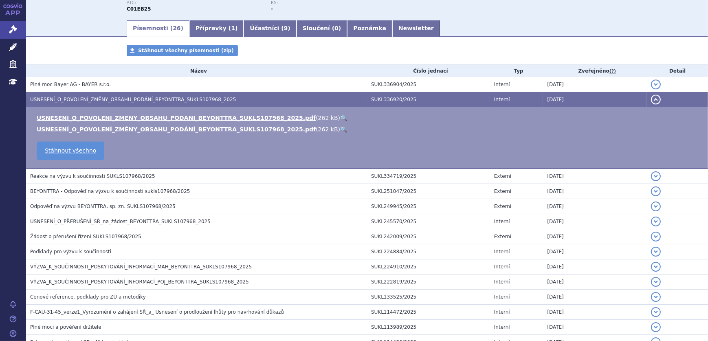
click at [340, 116] on link "🔍" at bounding box center [343, 117] width 7 height 7
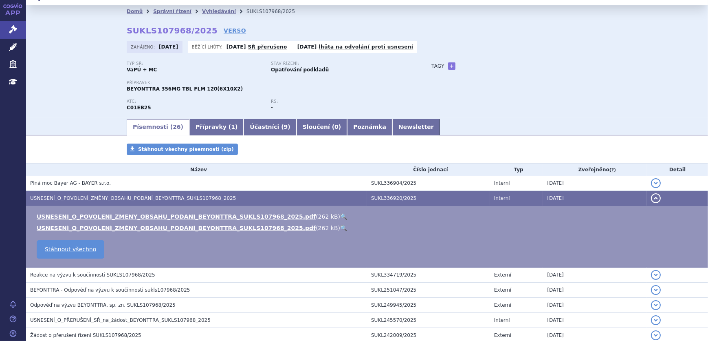
scroll to position [0, 0]
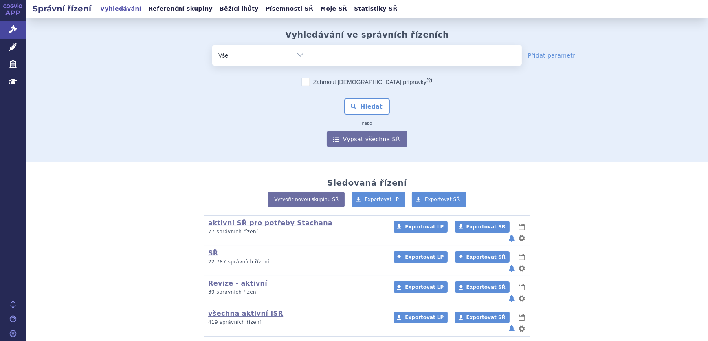
select select "filter-atc-group"
click at [212, 45] on select "Vše Spisová značka Typ SŘ Přípravek/SUKL kód Účastník/Držitel" at bounding box center [261, 54] width 98 height 18
click at [362, 46] on ul at bounding box center [415, 53] width 211 height 17
click at [310, 46] on select at bounding box center [310, 55] width 0 height 20
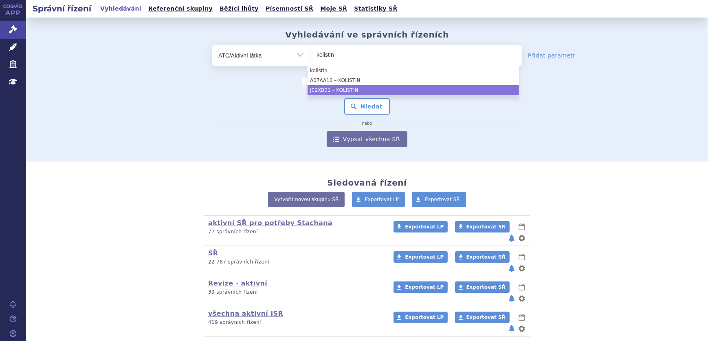
type input "kolistin"
select select "J01XB01"
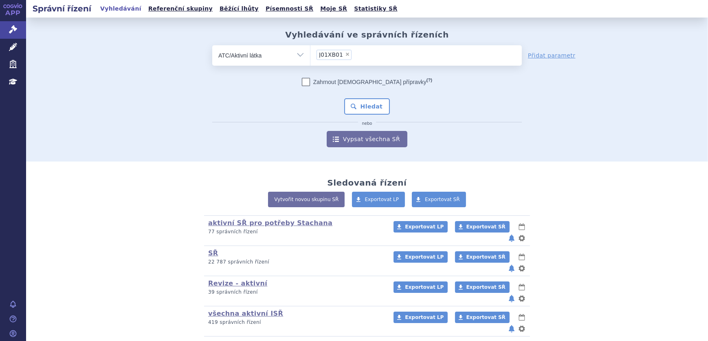
click at [362, 95] on div "Zahrnout bratrské přípravky (?) * Pozor, hledání dle vyhledávacího parametru In…" at bounding box center [367, 112] width 310 height 69
click at [370, 111] on button "Hledat" at bounding box center [367, 106] width 46 height 16
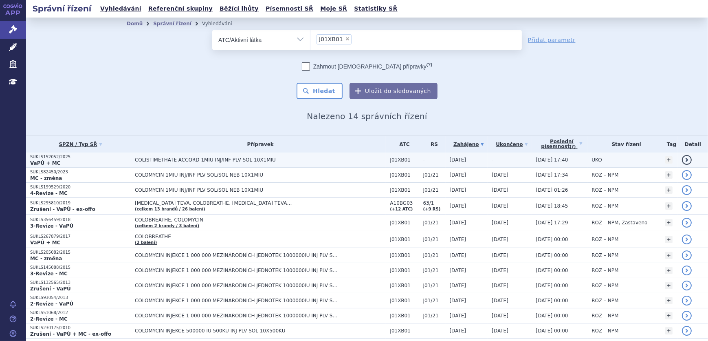
click at [172, 158] on span "COLISTIMETHATE ACCORD 1MIU INJ/INF PLV SOL 10X1MIU" at bounding box center [237, 160] width 204 height 6
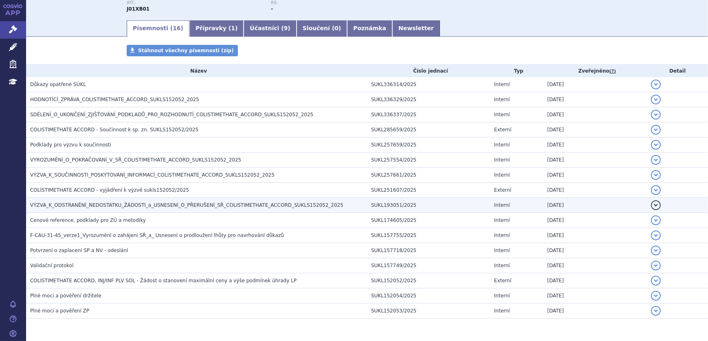
scroll to position [136, 0]
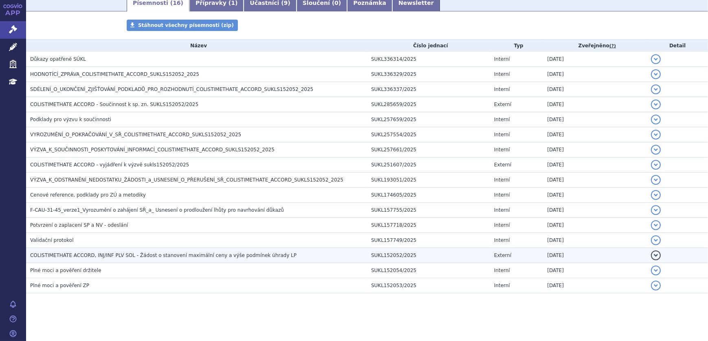
click at [130, 253] on span "COLISTIMETHATE ACCORD, INJ/INF PLV SOL - Žádost o stanovení maximální ceny a vý…" at bounding box center [163, 255] width 266 height 6
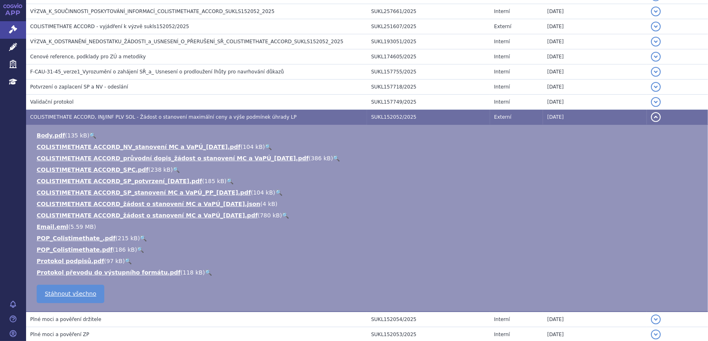
scroll to position [284, 0]
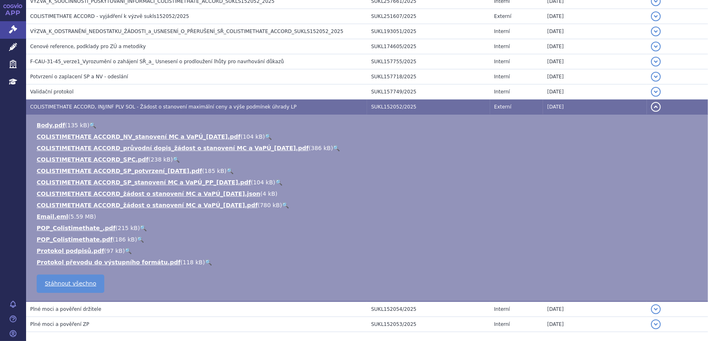
click at [282, 202] on link "🔍" at bounding box center [285, 205] width 7 height 7
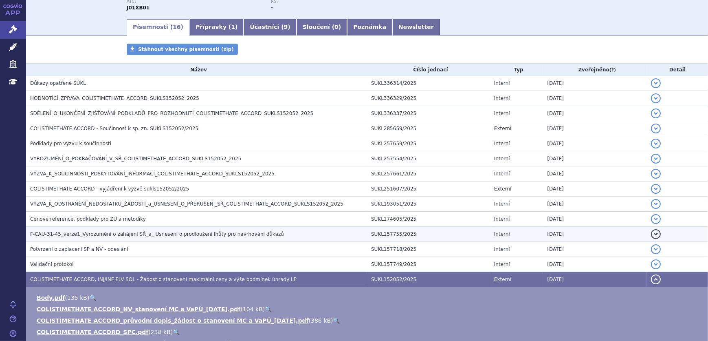
scroll to position [99, 0]
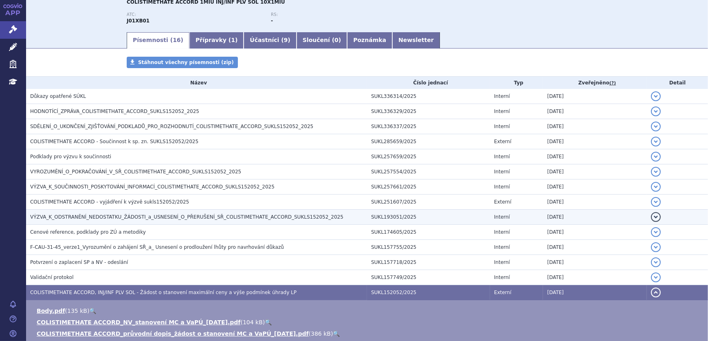
click at [172, 218] on span "VÝZVA_K_ODSTRANĚNÍ_NEDOSTATKU_ŽÁDOSTI_a_USNESENÍ_O_PŘERUŠENÍ_SŘ_COLISTIMETHATE_…" at bounding box center [186, 217] width 313 height 6
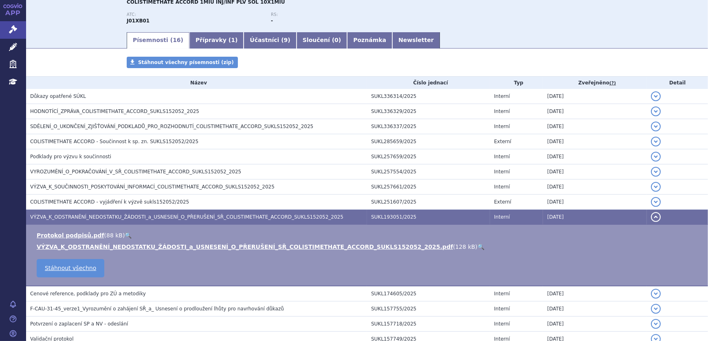
click at [477, 245] on link "🔍" at bounding box center [480, 246] width 7 height 7
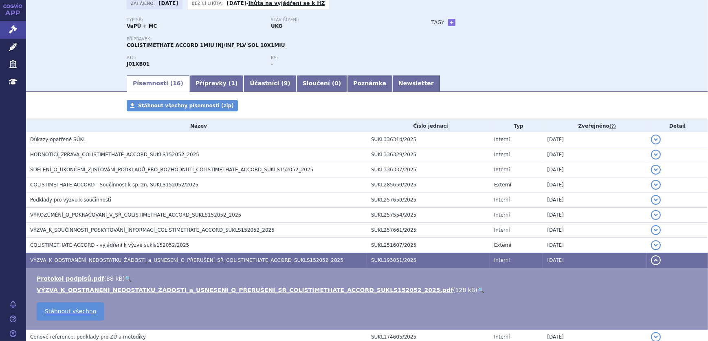
scroll to position [0, 0]
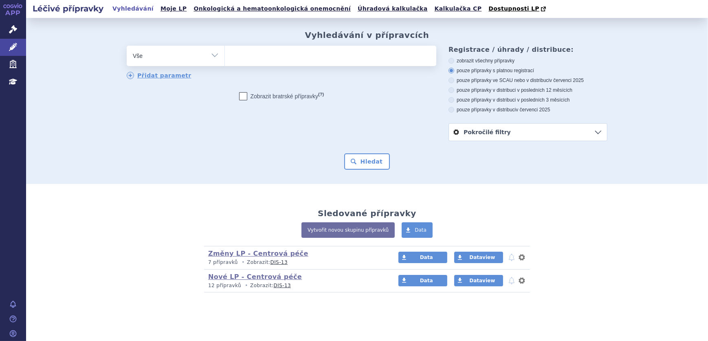
click at [264, 51] on ul at bounding box center [330, 54] width 211 height 17
click at [225, 51] on select at bounding box center [224, 55] width 0 height 20
paste input "ENERZAIR BREEZHALER"
type input "ENERZAIR BREEZHALER"
select select "ENERZAIR BREEZHALER"
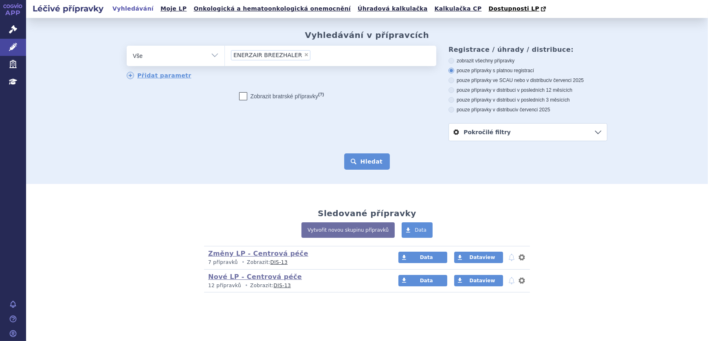
click at [384, 156] on button "Hledat" at bounding box center [367, 161] width 46 height 16
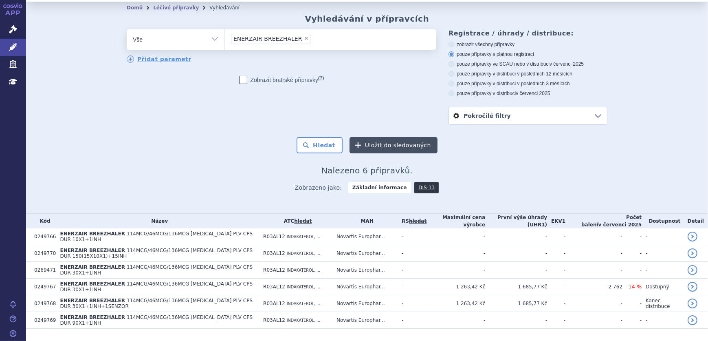
scroll to position [24, 0]
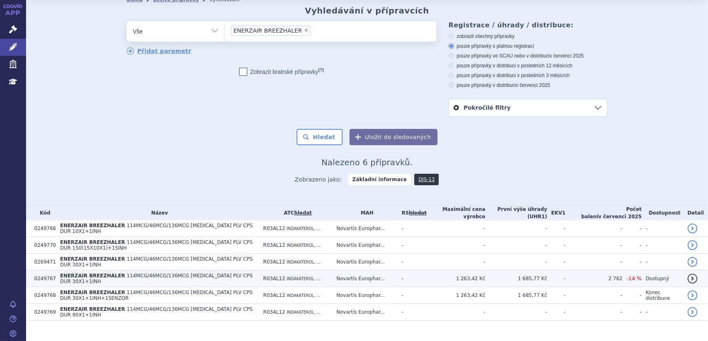
click at [198, 273] on span "114MCG/46MCG/136MCG [MEDICAL_DATA] PLV CPS DUR 30X1+1INH" at bounding box center [156, 278] width 193 height 11
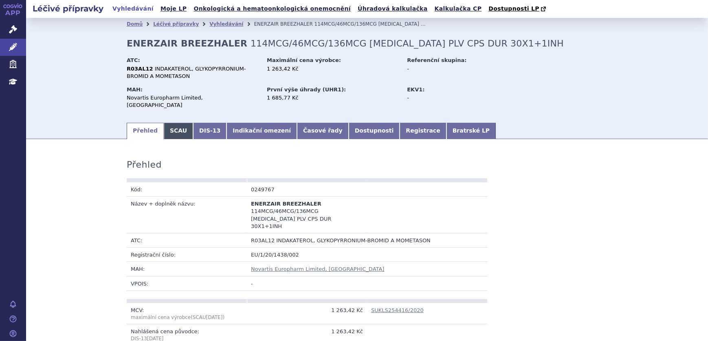
click at [171, 123] on link "SCAU" at bounding box center [178, 131] width 29 height 16
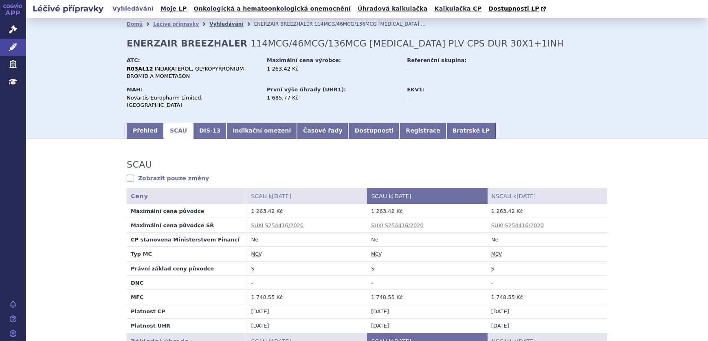
click at [209, 24] on link "Vyhledávání" at bounding box center [226, 24] width 34 height 6
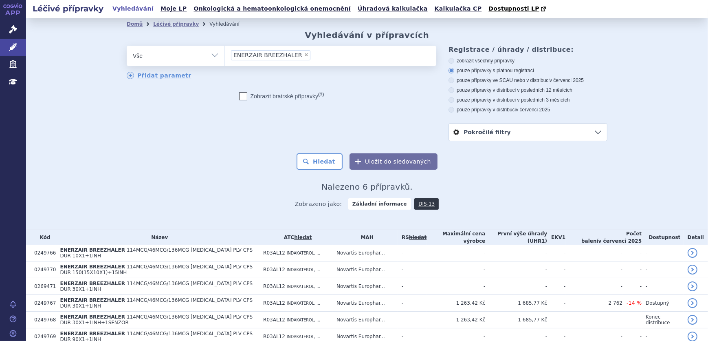
click at [304, 55] on span "×" at bounding box center [306, 54] width 5 height 5
click at [225, 55] on select "ENERZAIR BREEZHALER" at bounding box center [224, 55] width 0 height 20
select select
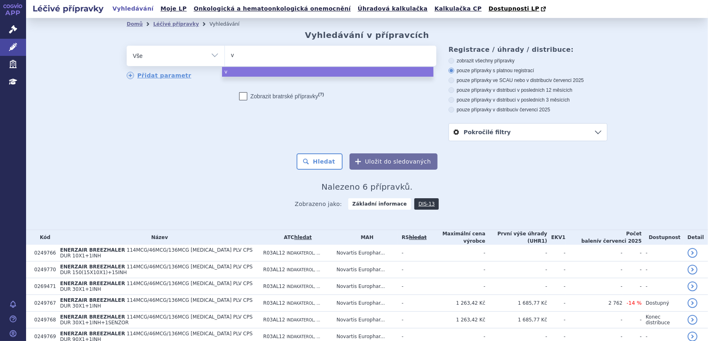
type input "vy"
type input "vyd"
type input "vydu"
type input "vydur"
type input "vydura"
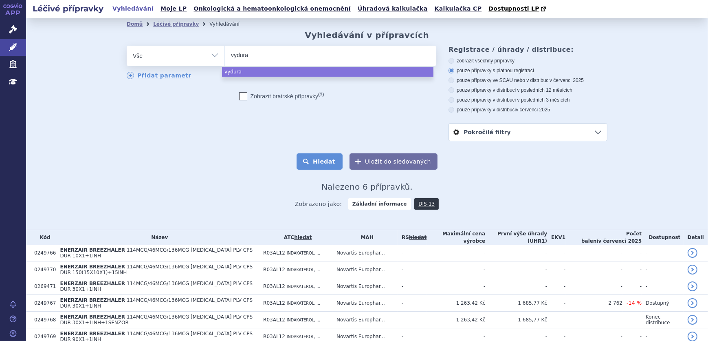
select select "vydura"
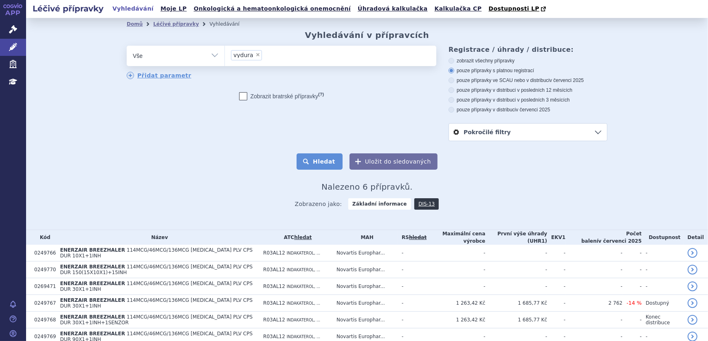
click at [331, 162] on button "Hledat" at bounding box center [320, 161] width 46 height 16
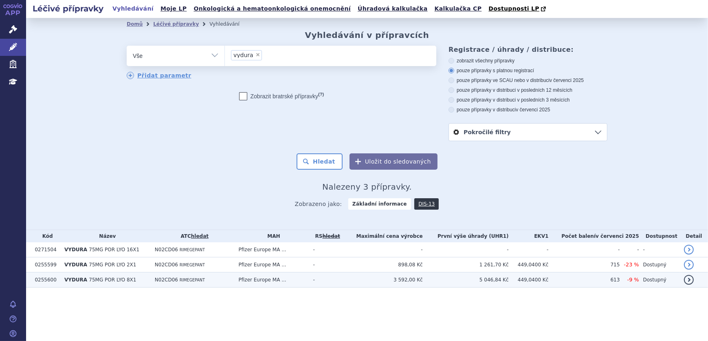
click at [296, 280] on td "Pfizer Europe MA ..." at bounding box center [272, 279] width 75 height 15
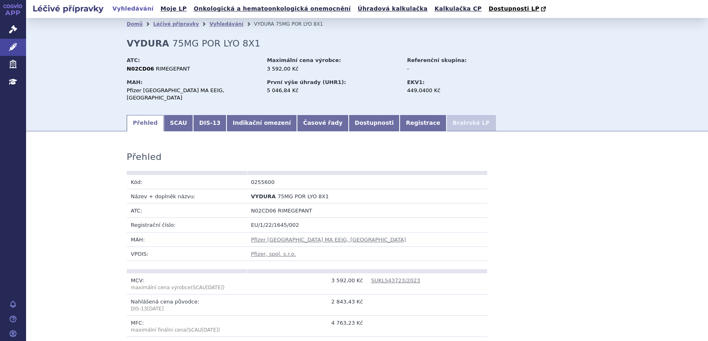
click at [172, 119] on link "SCAU" at bounding box center [178, 123] width 29 height 16
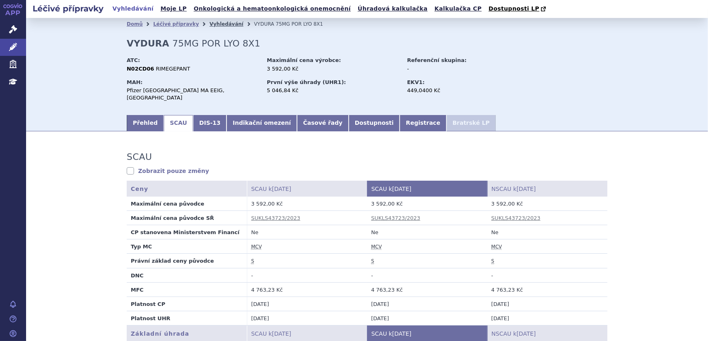
click at [209, 25] on link "Vyhledávání" at bounding box center [226, 24] width 34 height 6
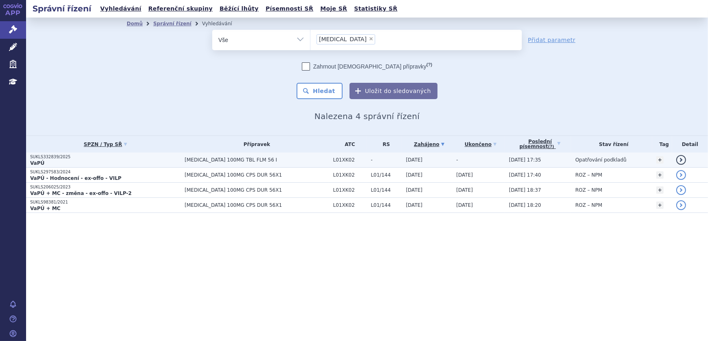
click at [144, 160] on p "VaPÚ" at bounding box center [105, 163] width 150 height 7
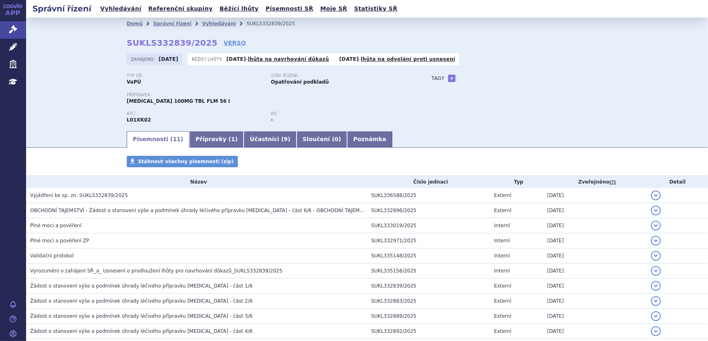
scroll to position [37, 0]
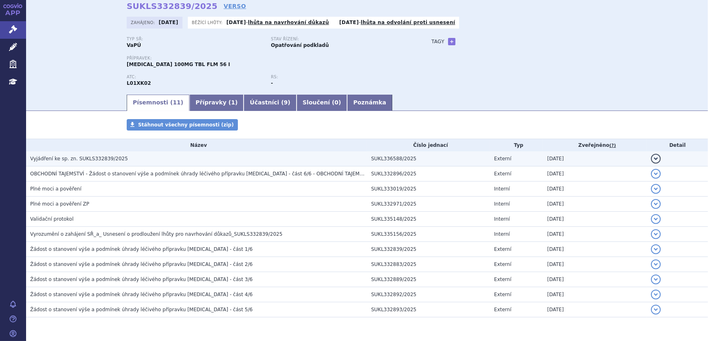
click at [142, 157] on h3 "Vyjádření ke sp. zn. SUKLS332839/2025" at bounding box center [198, 158] width 337 height 8
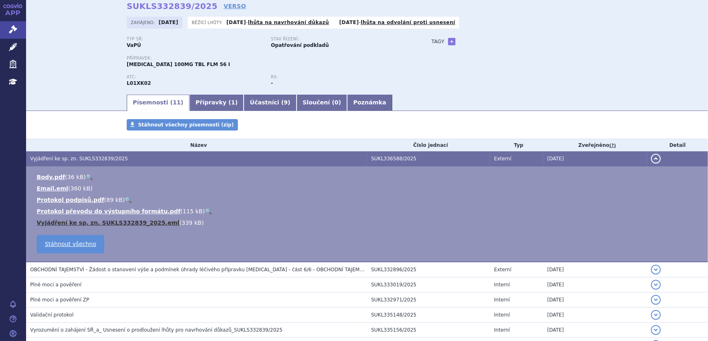
click at [143, 220] on link "Vyjádření ke sp. zn. SUKLS332839_2025.eml" at bounding box center [108, 222] width 143 height 7
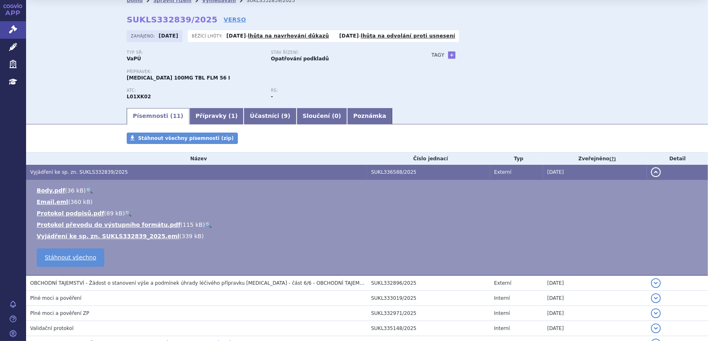
scroll to position [0, 0]
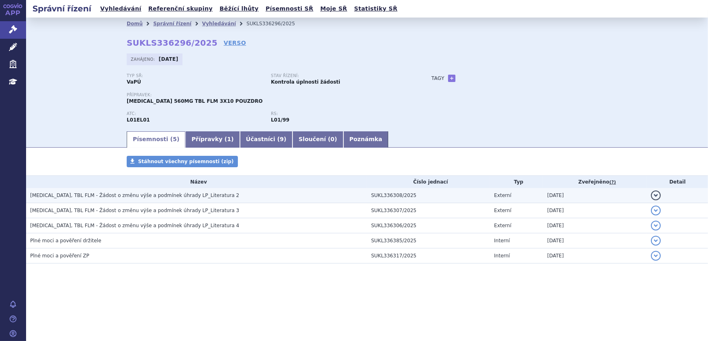
click at [159, 192] on span "[MEDICAL_DATA], TBL FLM - Žádost o změnu výše a podmínek úhrady LP_Literatura 2" at bounding box center [134, 195] width 209 height 6
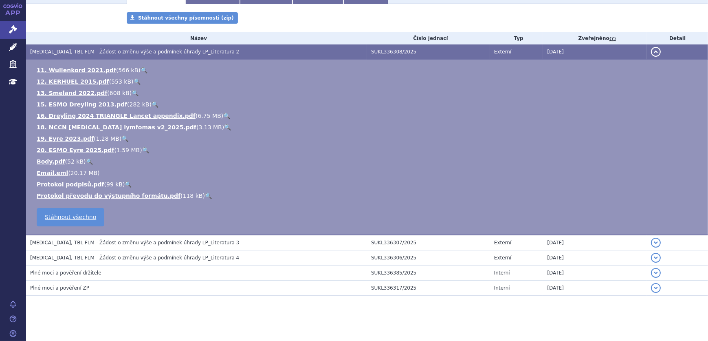
scroll to position [147, 0]
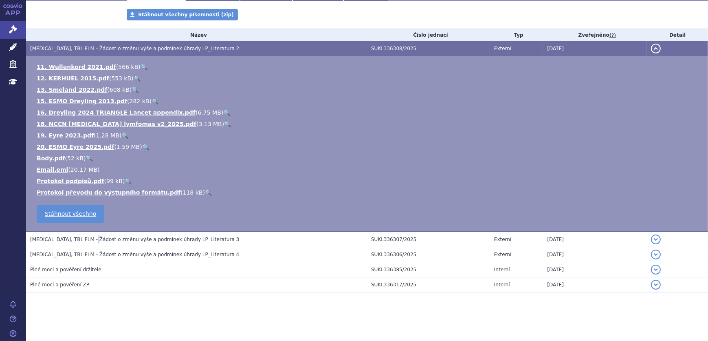
click at [93, 239] on span "[MEDICAL_DATA], TBL FLM - Žádost o změnu výše a podmínek úhrady LP_Literatura 3" at bounding box center [134, 239] width 209 height 6
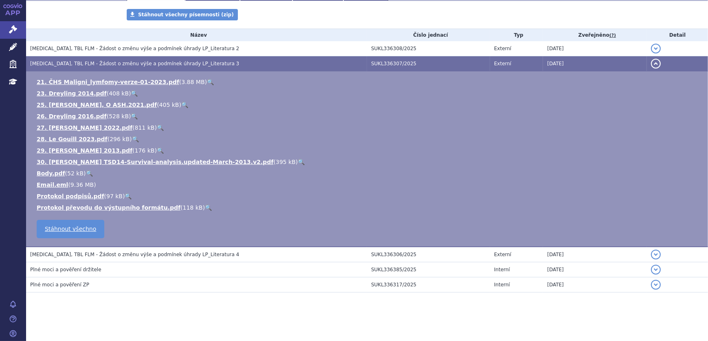
drag, startPoint x: 93, startPoint y: 239, endPoint x: 301, endPoint y: 211, distance: 209.2
click at [301, 211] on li "Protokol převodu do výstupního formátu.pdf ( 118 kB ) 🔍" at bounding box center [368, 207] width 663 height 8
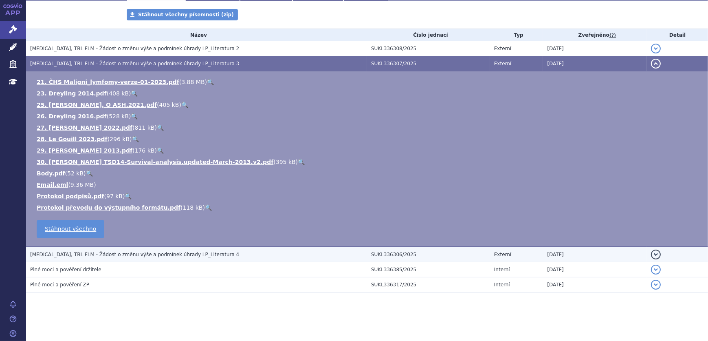
click at [166, 253] on span "[MEDICAL_DATA], TBL FLM - Žádost o změnu výše a podmínek úhrady LP_Literatura 4" at bounding box center [134, 254] width 209 height 6
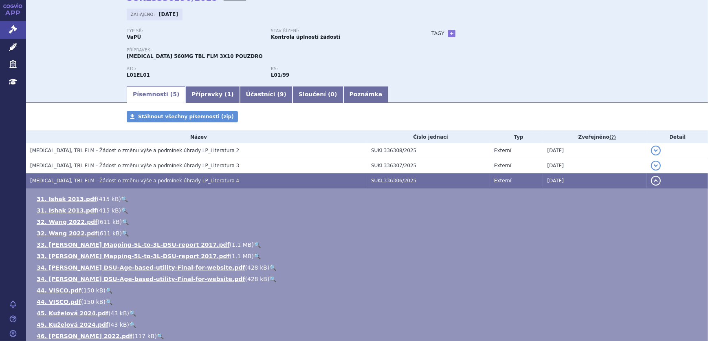
scroll to position [0, 0]
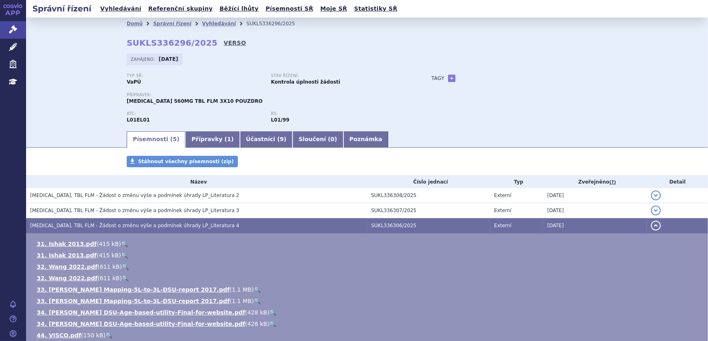
click at [224, 41] on link "VERSO" at bounding box center [235, 43] width 22 height 8
drag, startPoint x: 115, startPoint y: 41, endPoint x: 199, endPoint y: 47, distance: 84.2
click at [199, 47] on div "Domů Správní řízení Vyhledávání SUKLS336296/2025 SUKLS336296/2025 VERSO [GEOGRA…" at bounding box center [366, 80] width 513 height 100
copy strong "SUKLS336296/2025"
